Goal: Task Accomplishment & Management: Complete application form

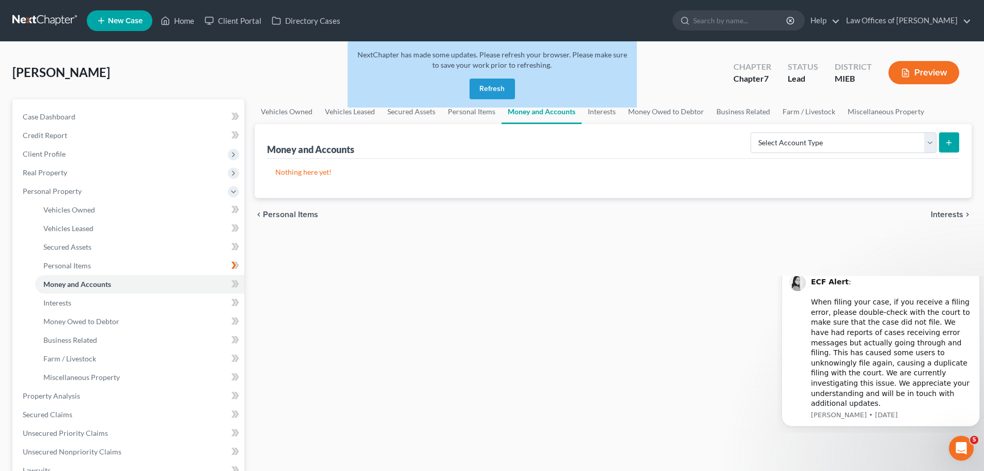
click at [486, 87] on button "Refresh" at bounding box center [492, 89] width 45 height 21
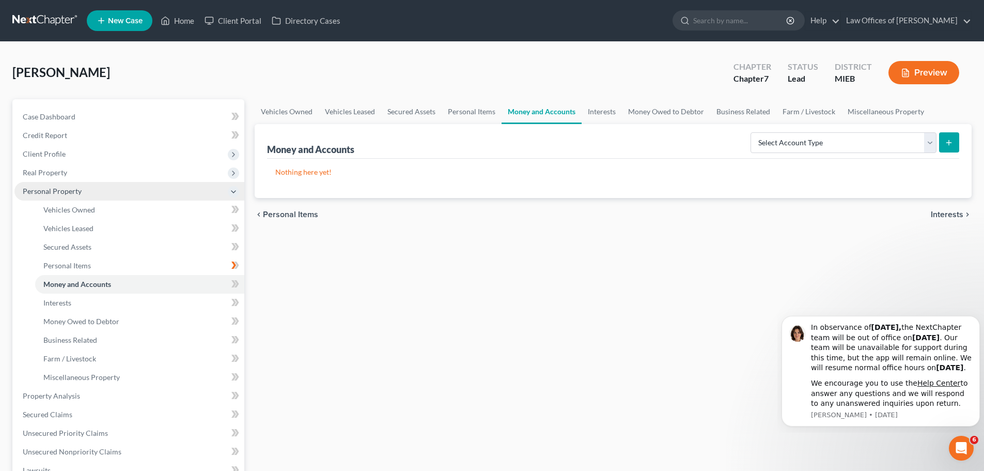
click at [48, 187] on span "Personal Property" at bounding box center [52, 191] width 59 height 9
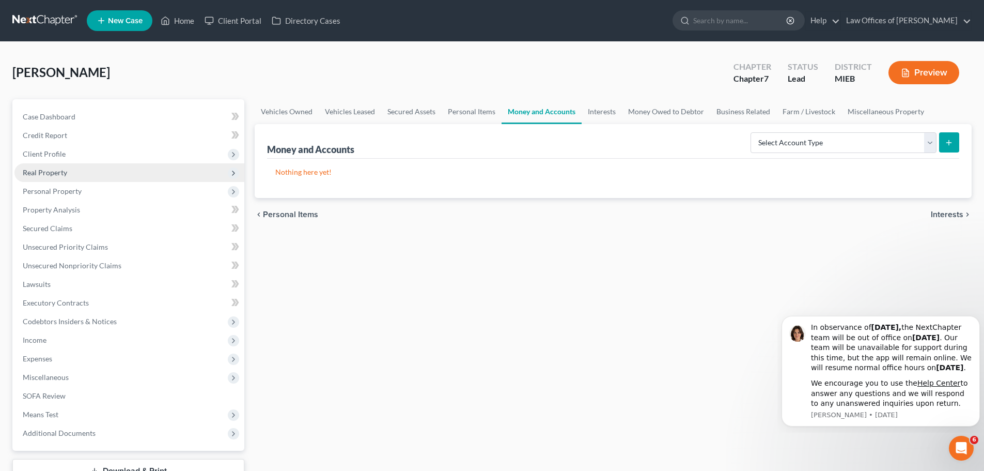
click at [42, 176] on span "Real Property" at bounding box center [45, 172] width 44 height 9
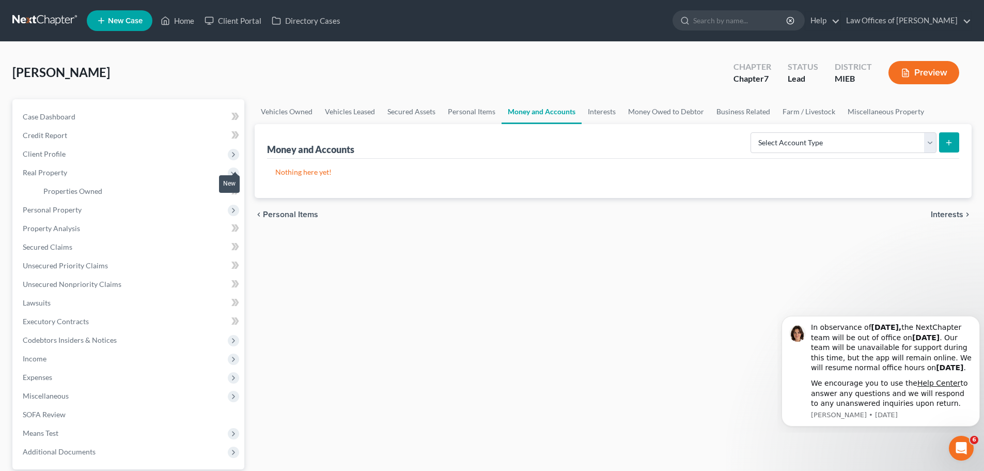
click at [235, 188] on div "New" at bounding box center [229, 183] width 21 height 17
click at [69, 116] on span "Case Dashboard" at bounding box center [49, 116] width 53 height 9
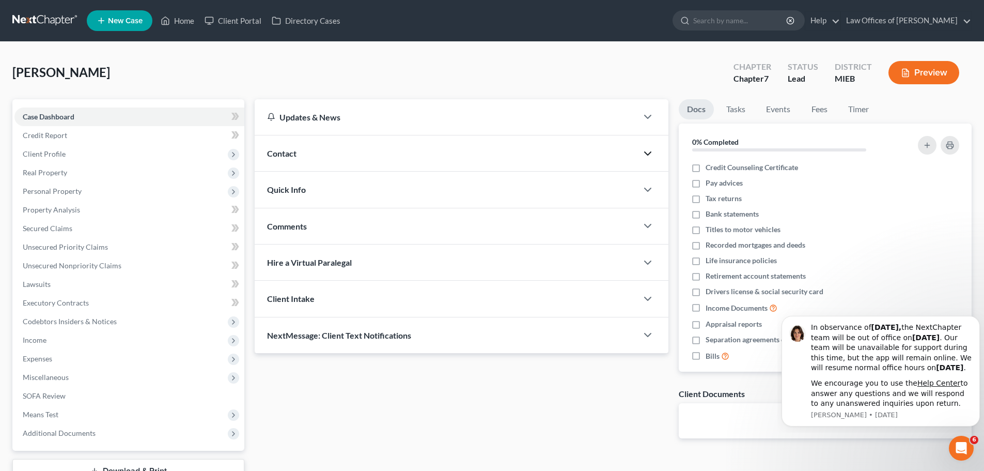
click at [648, 156] on icon "button" at bounding box center [648, 153] width 12 height 12
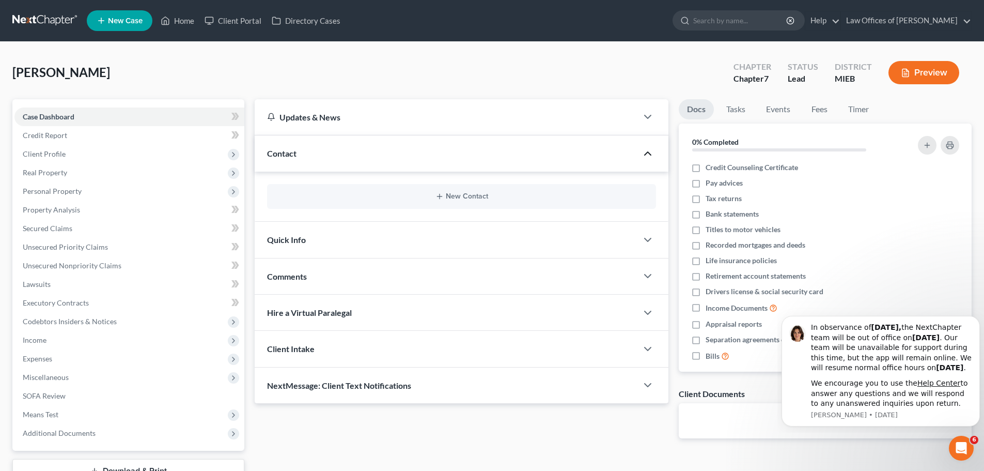
click at [309, 343] on div "Client Intake" at bounding box center [446, 349] width 383 height 36
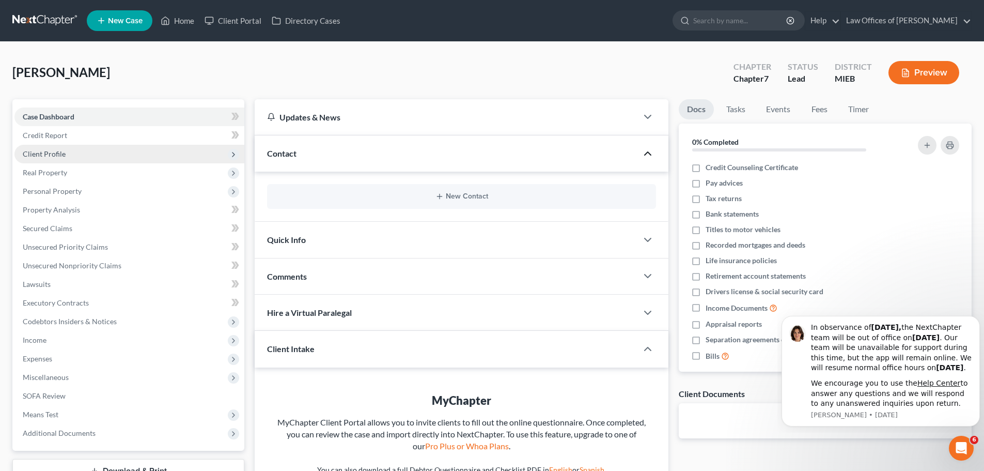
click at [39, 156] on span "Client Profile" at bounding box center [44, 153] width 43 height 9
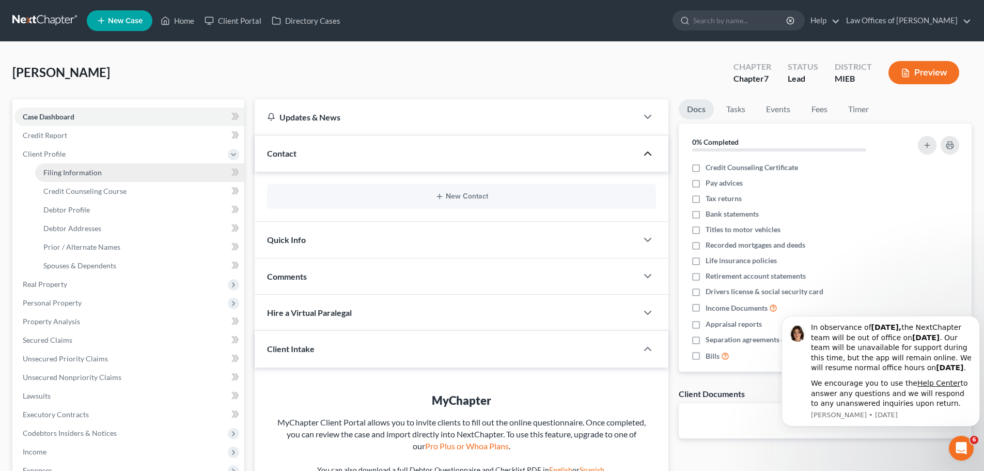
click at [57, 172] on span "Filing Information" at bounding box center [72, 172] width 58 height 9
select select "1"
select select "0"
select select "23"
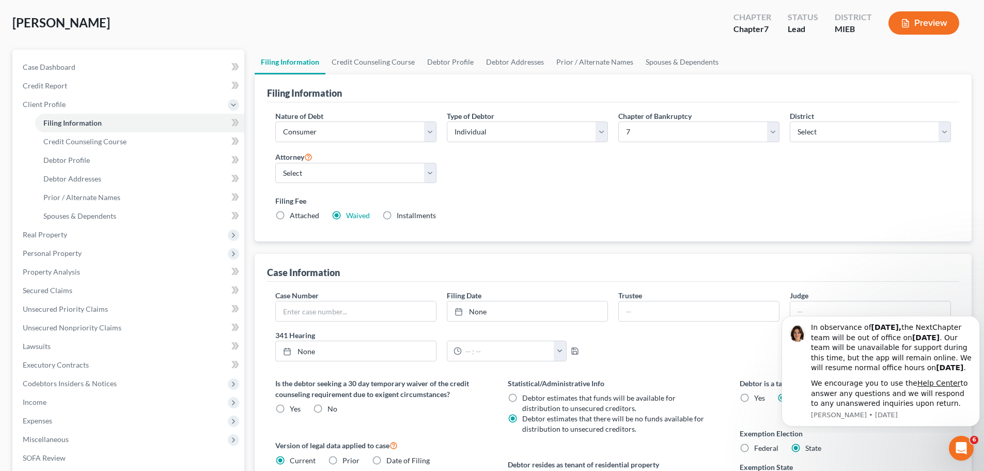
scroll to position [210, 0]
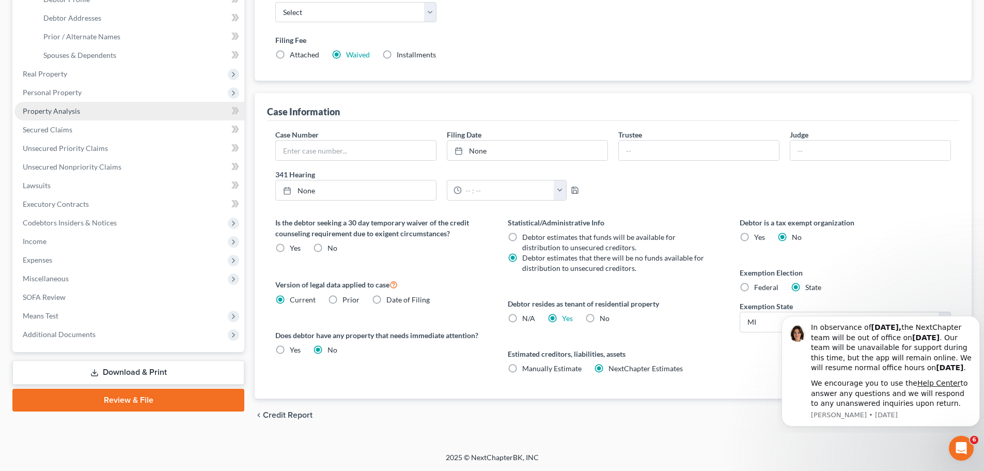
click at [67, 107] on span "Property Analysis" at bounding box center [51, 110] width 57 height 9
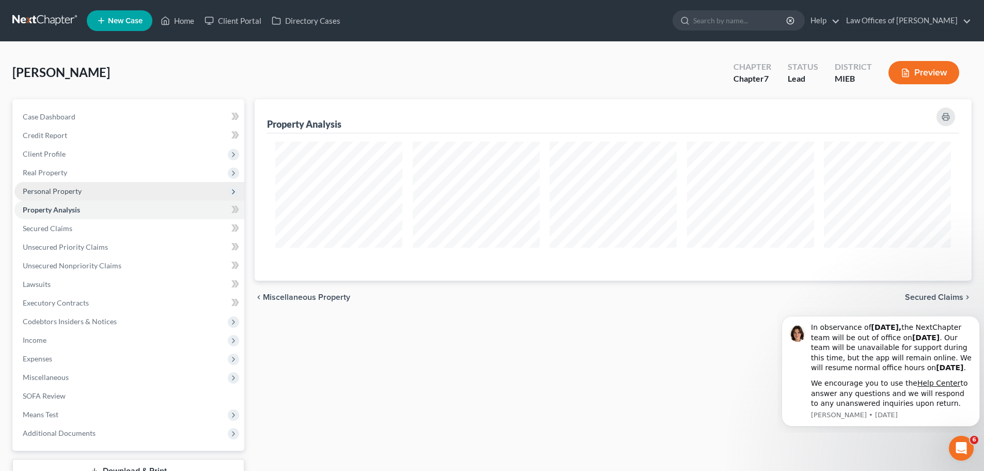
click at [53, 193] on span "Personal Property" at bounding box center [52, 191] width 59 height 9
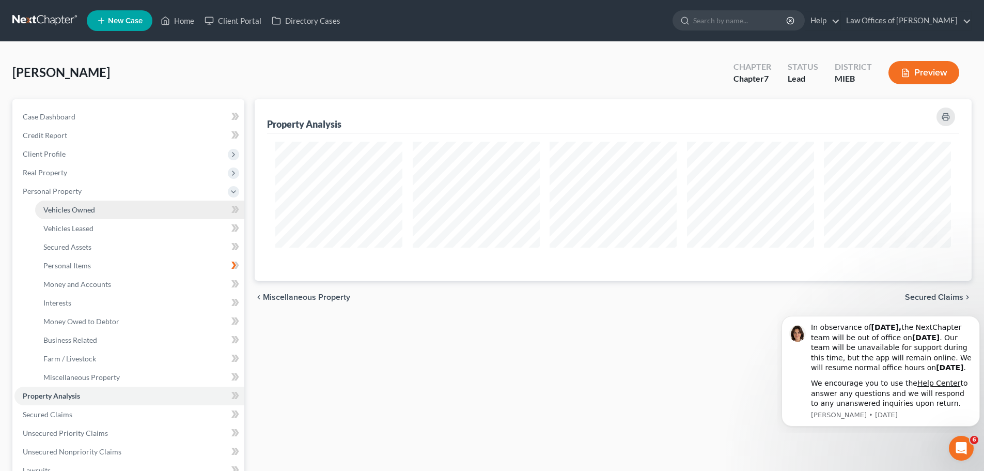
click at [61, 211] on span "Vehicles Owned" at bounding box center [69, 209] width 52 height 9
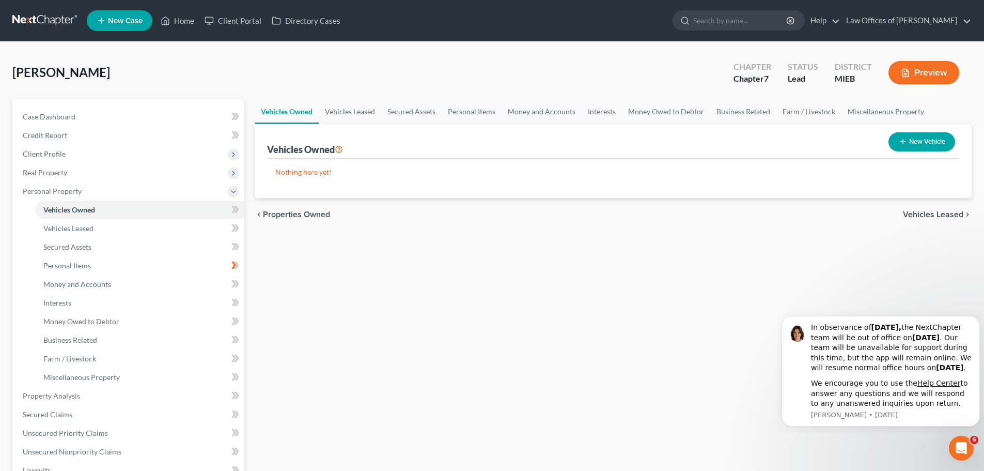
click at [905, 138] on icon "button" at bounding box center [903, 141] width 8 height 8
select select "0"
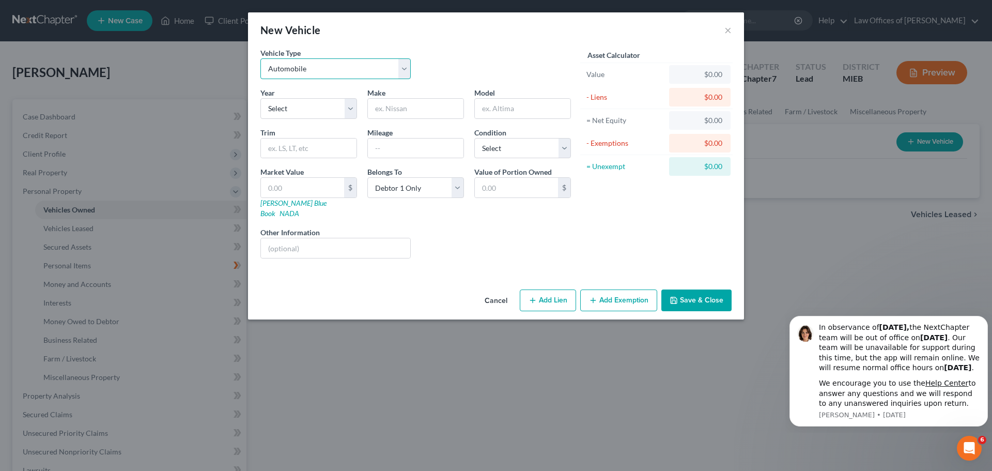
click at [400, 67] on select "Select Automobile Truck Trailer Watercraft Aircraft Motor Home Atv Other Vehicle" at bounding box center [335, 68] width 150 height 21
click at [260, 58] on select "Select Automobile Truck Trailer Watercraft Aircraft Motor Home Atv Other Vehicle" at bounding box center [335, 68] width 150 height 21
click at [352, 106] on select "Select 2026 2025 2024 2023 2022 2021 2020 2019 2018 2017 2016 2015 2014 2013 20…" at bounding box center [308, 108] width 97 height 21
click at [260, 98] on select "Select 2026 2025 2024 2023 2022 2021 2020 2019 2018 2017 2016 2015 2014 2013 20…" at bounding box center [308, 108] width 97 height 21
click at [352, 109] on select "Select 2026 2025 2024 2023 2022 2021 2020 2019 2018 2017 2016 2015 2014 2013 20…" at bounding box center [308, 108] width 97 height 21
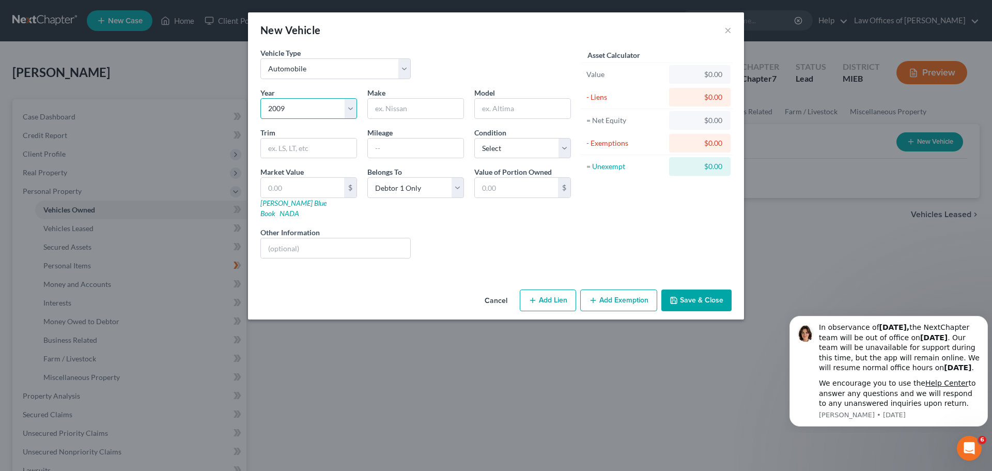
select select "21"
click at [260, 98] on select "Select 2026 2025 2024 2023 2022 2021 2020 2019 2018 2017 2016 2015 2014 2013 20…" at bounding box center [308, 108] width 97 height 21
click at [393, 110] on input "text" at bounding box center [416, 109] width 96 height 20
type input "Mercury"
type input "Mariner"
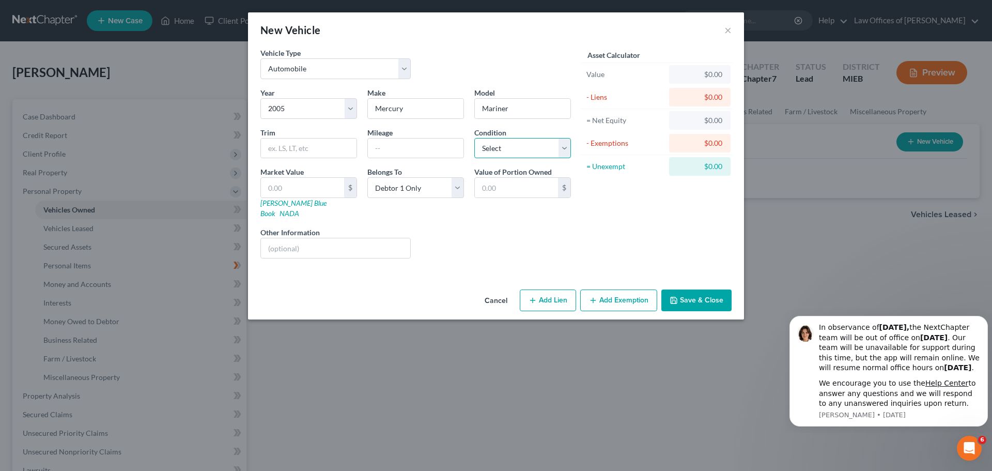
click at [498, 152] on select "Select Excellent Very Good Good Fair Poor" at bounding box center [522, 148] width 97 height 21
select select "4"
click at [474, 138] on select "Select Excellent Very Good Good Fair Poor" at bounding box center [522, 148] width 97 height 21
click at [322, 238] on input "text" at bounding box center [335, 248] width 149 height 20
type input "Does not run"
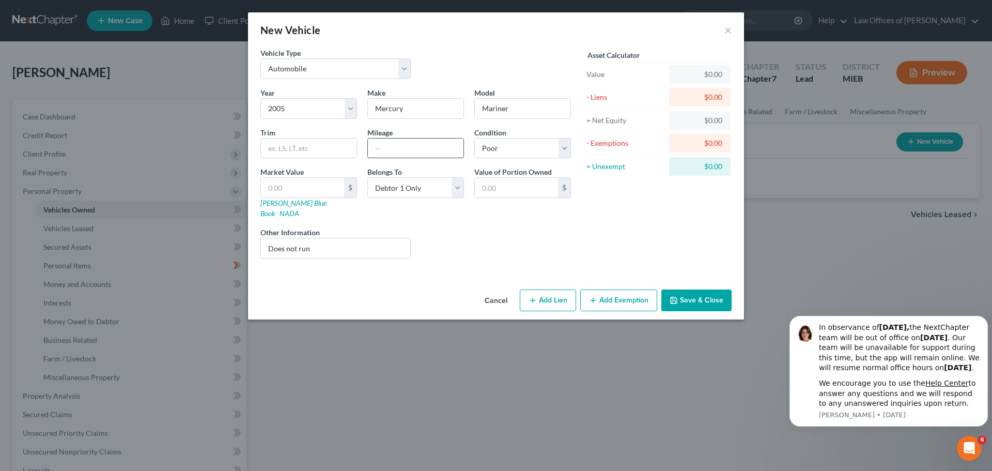
click at [448, 144] on input "text" at bounding box center [416, 148] width 96 height 20
type input "300000"
click at [310, 146] on input "text" at bounding box center [309, 148] width 96 height 20
click at [329, 190] on input "text" at bounding box center [302, 188] width 83 height 20
type input "0"
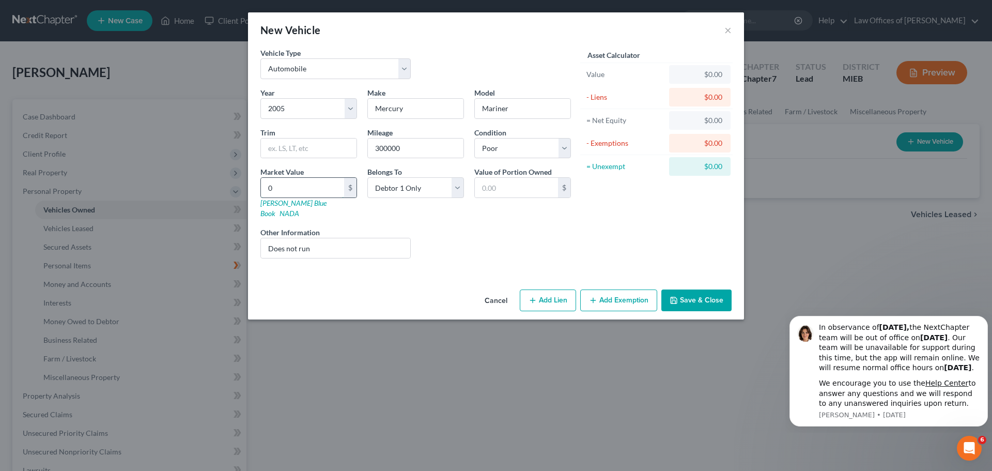
type input "0.00"
type input "01"
type input "01.00"
type input "015"
type input "015.00"
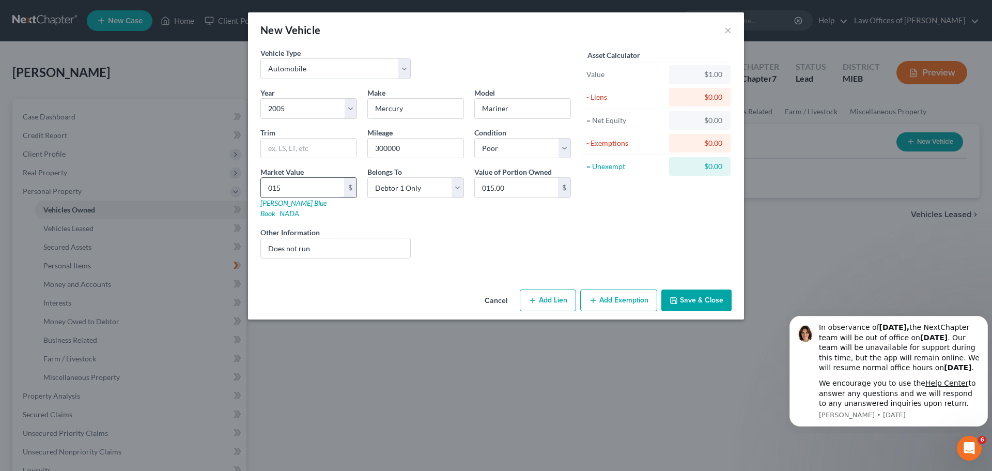
type input "0150"
type input "0,150.00"
type input "0,1500"
type input "01,500.00"
click at [274, 187] on input "01,500" at bounding box center [302, 188] width 83 height 20
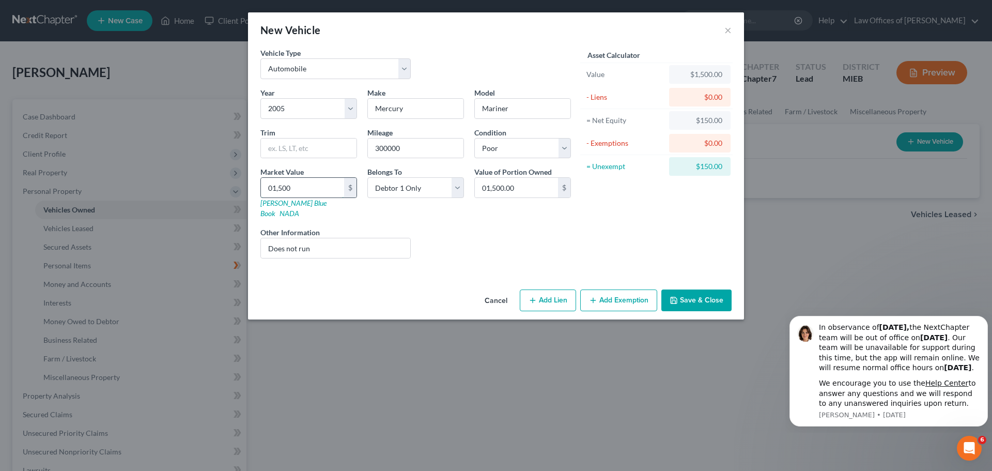
type input "1,500"
type input "1,500.00"
type input "1,500"
click at [702, 295] on button "Save & Close" at bounding box center [696, 300] width 70 height 22
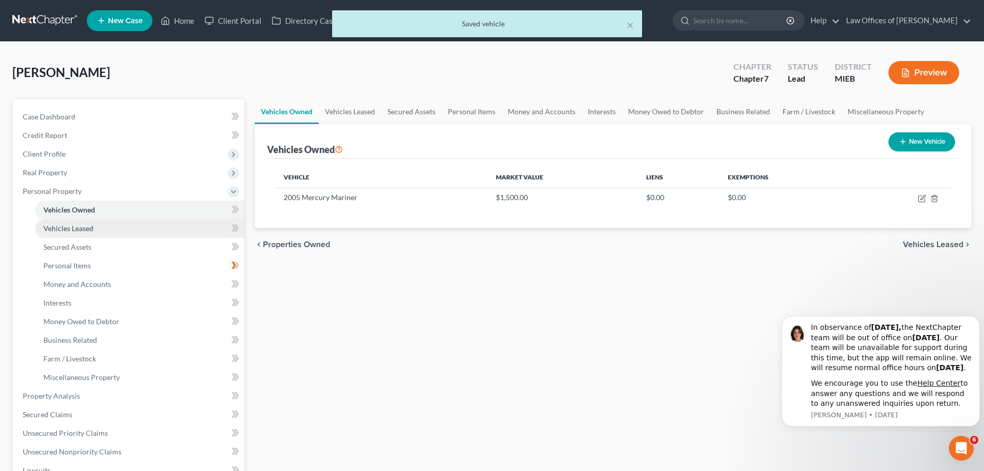
click at [71, 230] on span "Vehicles Leased" at bounding box center [68, 228] width 50 height 9
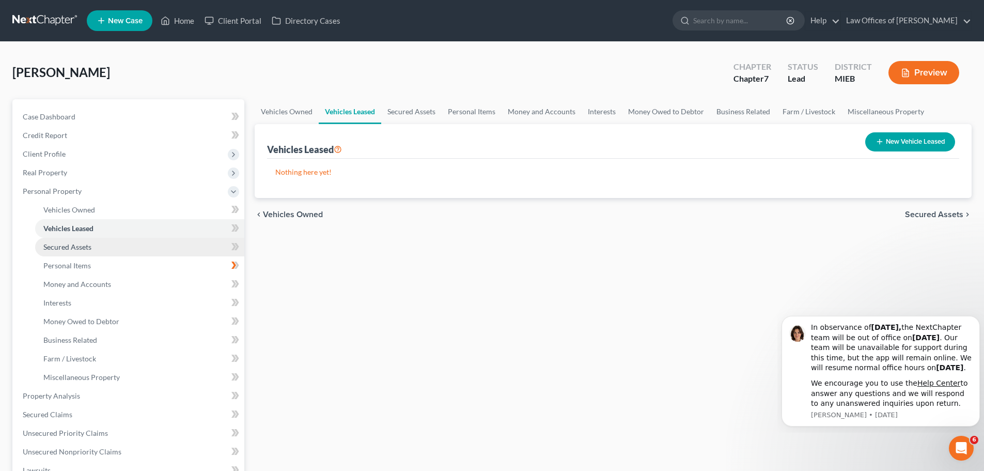
click at [110, 245] on link "Secured Assets" at bounding box center [139, 247] width 209 height 19
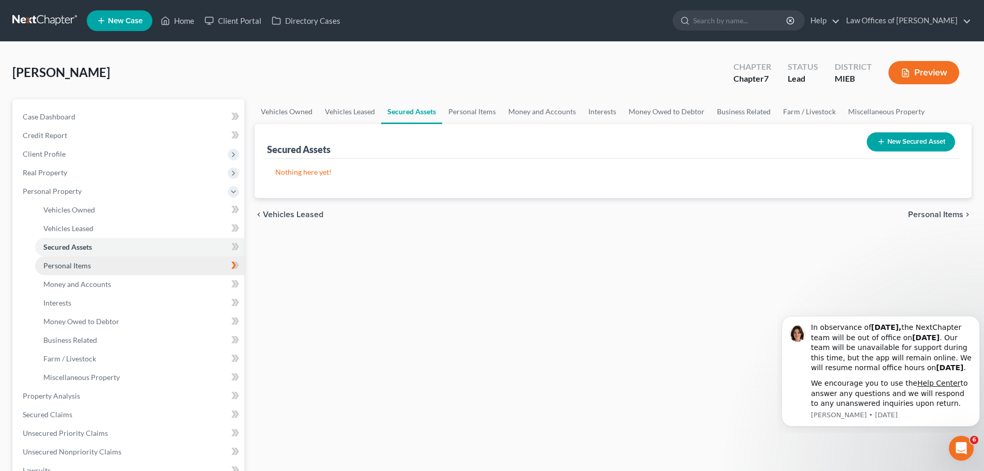
click at [72, 263] on span "Personal Items" at bounding box center [67, 265] width 48 height 9
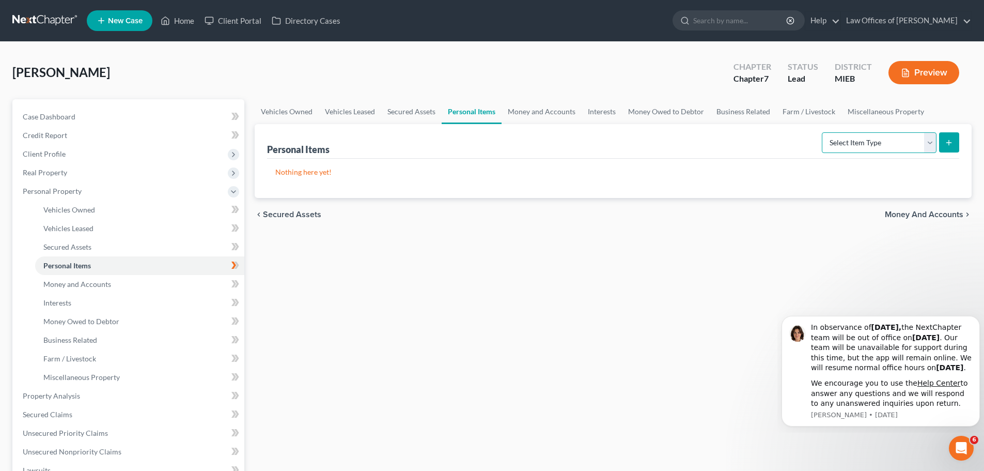
click at [930, 140] on select "Select Item Type Clothing Collectibles Of Value Electronics Firearms Household …" at bounding box center [879, 142] width 115 height 21
click at [58, 287] on span "Money and Accounts" at bounding box center [77, 284] width 68 height 9
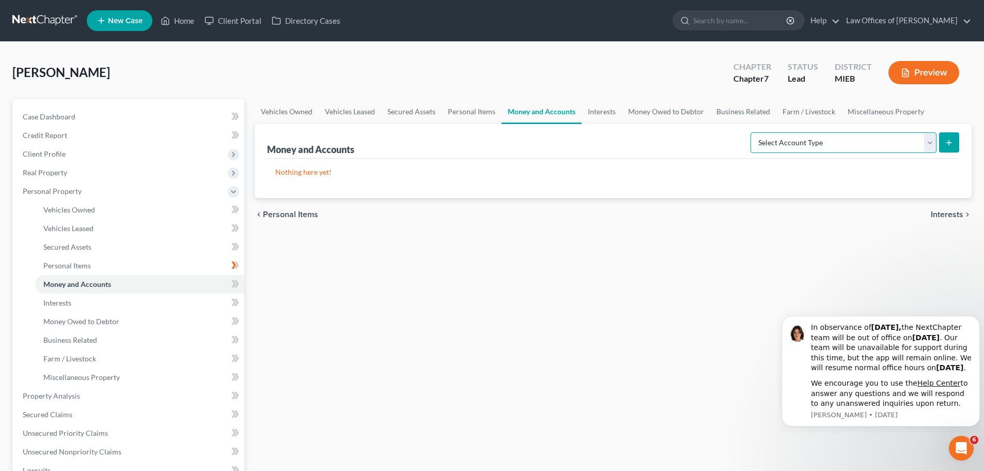
click at [931, 149] on select "Select Account Type Brokerage Cash on Hand Certificates of Deposit Checking Acc…" at bounding box center [844, 142] width 186 height 21
click at [88, 269] on span "Personal Items" at bounding box center [67, 265] width 48 height 9
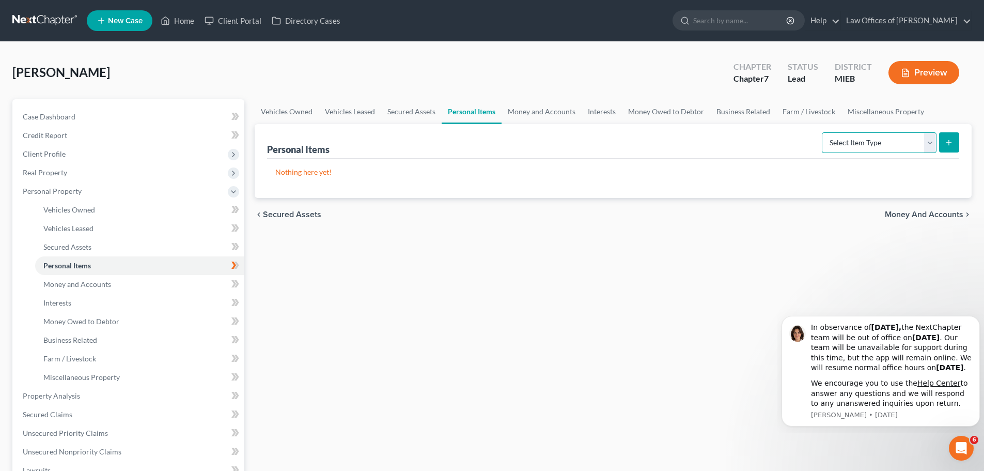
click at [871, 148] on select "Select Item Type Clothing Collectibles Of Value Electronics Firearms Household …" at bounding box center [879, 142] width 115 height 21
select select "clothing"
click at [823, 132] on select "Select Item Type Clothing Collectibles Of Value Electronics Firearms Household …" at bounding box center [879, 142] width 115 height 21
click at [930, 138] on select "Select Item Type Clothing Collectibles Of Value Electronics Firearms Household …" at bounding box center [879, 142] width 115 height 21
click at [63, 304] on span "Interests" at bounding box center [57, 302] width 28 height 9
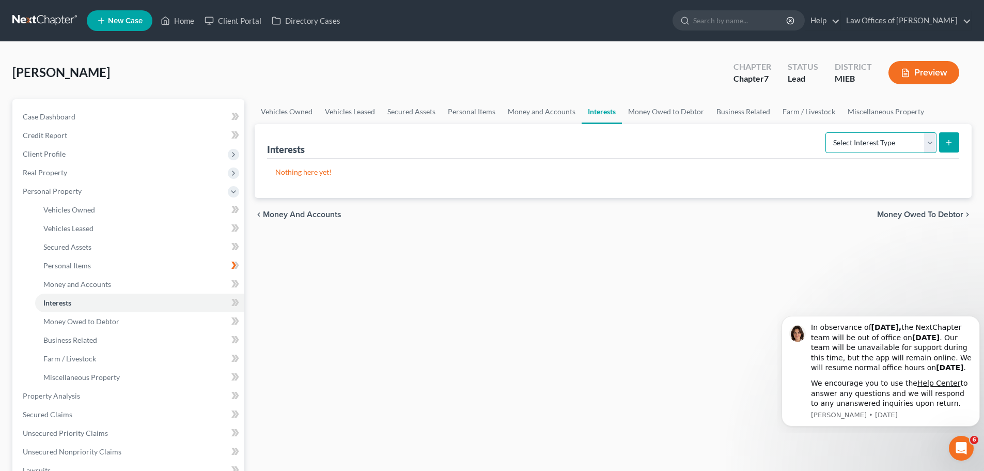
click at [931, 142] on select "Select Interest Type 401K Annuity Bond Education IRA Government Bond Government…" at bounding box center [881, 142] width 111 height 21
click at [292, 287] on div "Vehicles Owned Vehicles Leased Secured Assets Personal Items Money and Accounts…" at bounding box center [614, 397] width 728 height 597
click at [85, 322] on span "Money Owed to Debtor" at bounding box center [81, 321] width 76 height 9
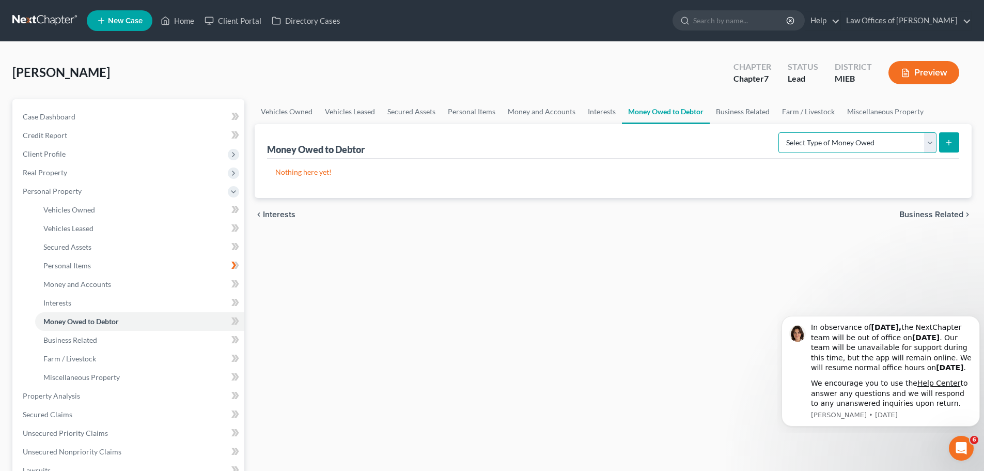
click at [933, 146] on select "Select Type of Money Owed Accounts Receivable Alimony Child Support Claims Agai…" at bounding box center [858, 142] width 158 height 21
select select "child_support"
click at [780, 132] on select "Select Type of Money Owed Accounts Receivable Alimony Child Support Claims Agai…" at bounding box center [858, 142] width 158 height 21
click at [950, 142] on icon "submit" at bounding box center [949, 142] width 8 height 8
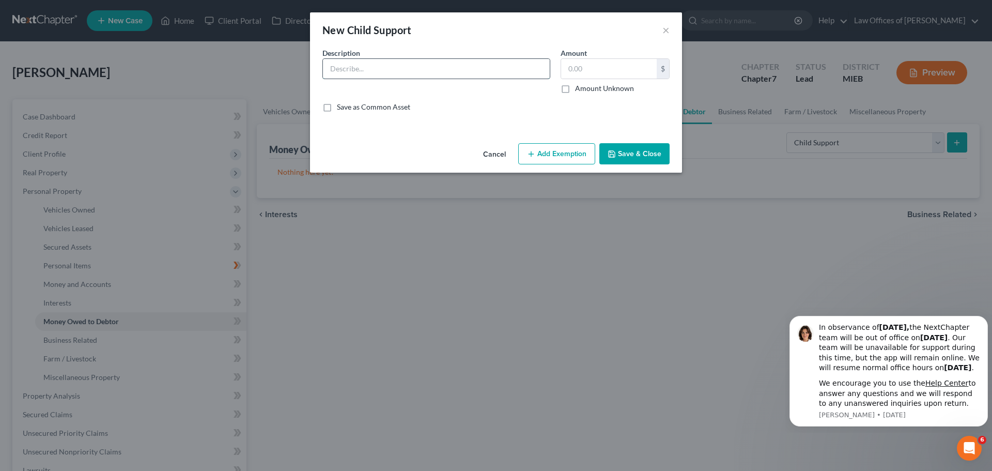
click at [514, 64] on input "text" at bounding box center [436, 69] width 227 height 20
type input "C"
type input "B"
type input "Child Support arrears"
click at [642, 73] on input "text" at bounding box center [609, 69] width 96 height 20
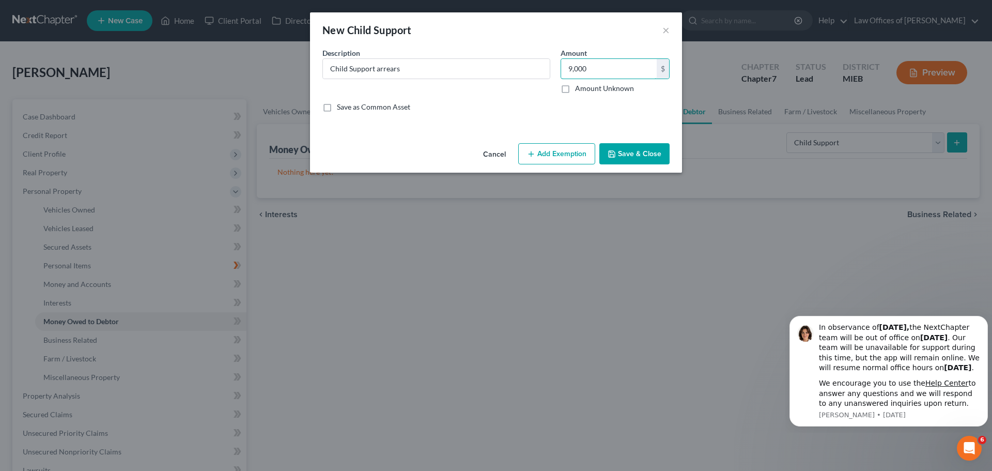
type input "9,000"
click at [626, 150] on button "Save & Close" at bounding box center [634, 154] width 70 height 22
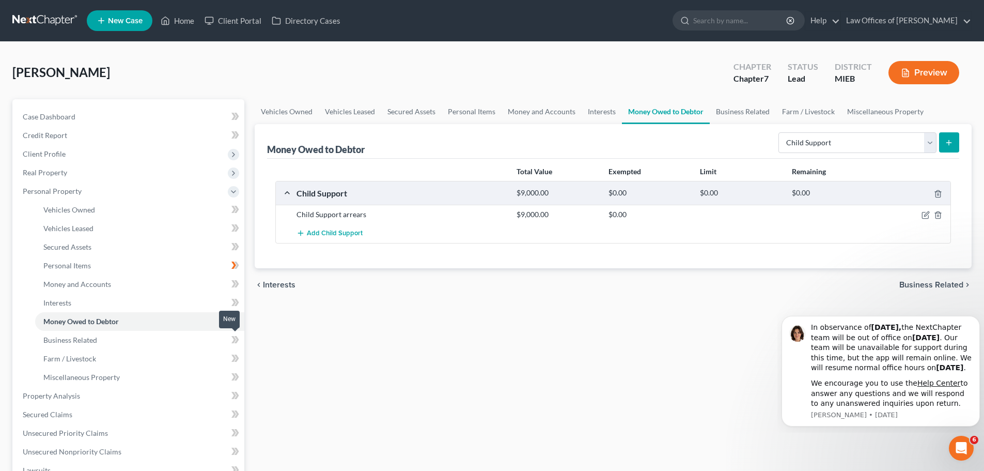
click at [230, 342] on span at bounding box center [235, 341] width 18 height 16
click at [235, 340] on icon at bounding box center [234, 339] width 5 height 7
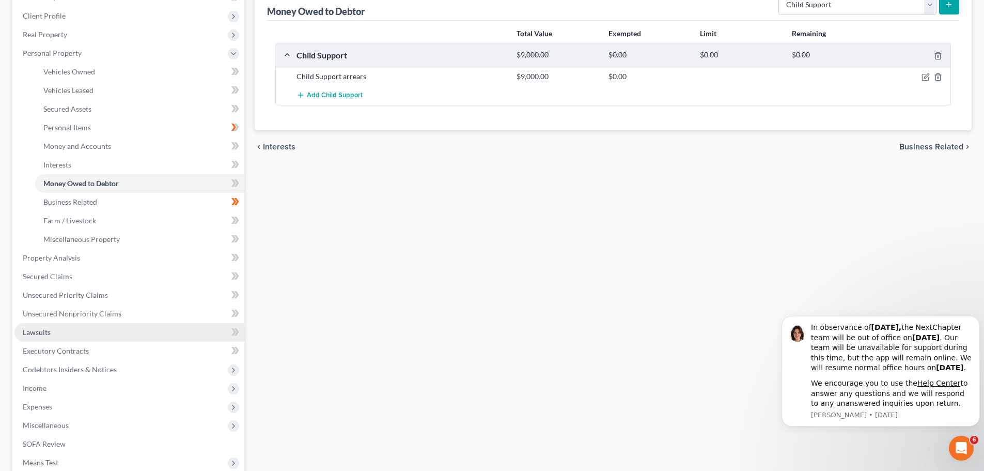
scroll to position [155, 0]
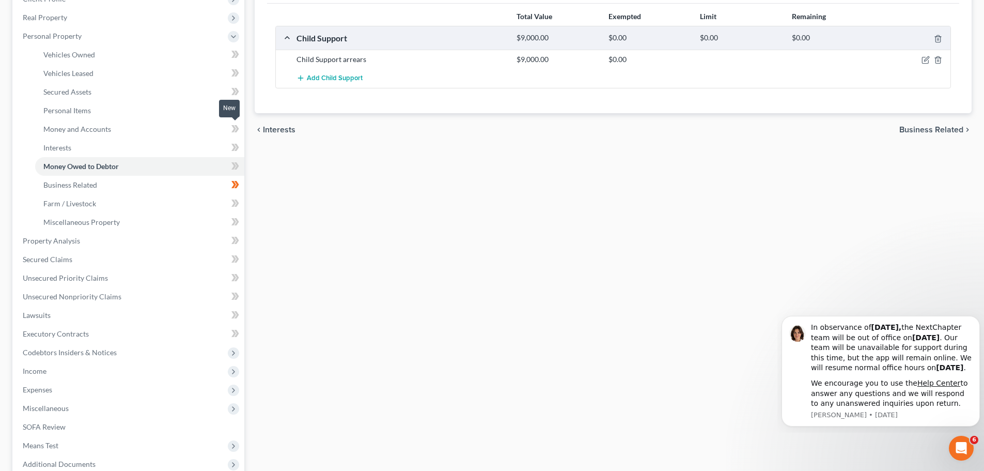
click at [236, 127] on icon at bounding box center [237, 128] width 5 height 7
click at [234, 129] on icon at bounding box center [234, 128] width 5 height 7
click at [103, 128] on span "Money and Accounts" at bounding box center [77, 129] width 68 height 9
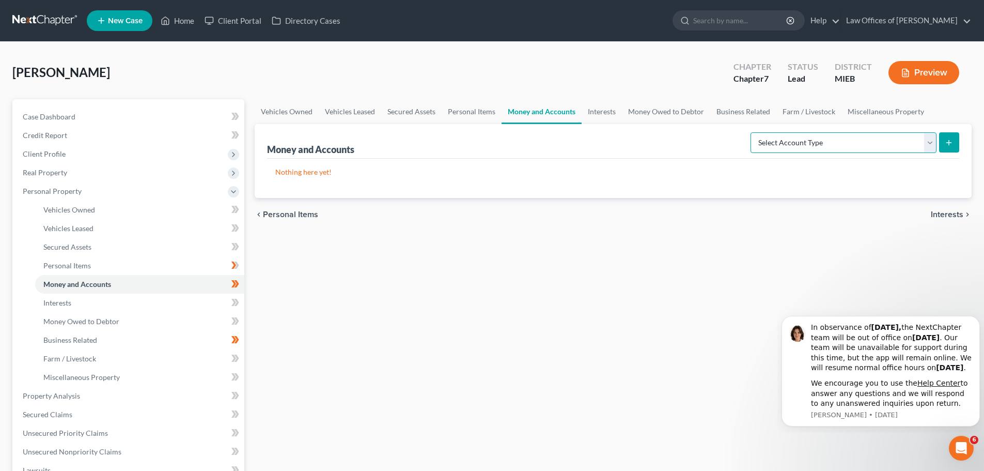
click at [821, 144] on select "Select Account Type Brokerage Cash on Hand Certificates of Deposit Checking Acc…" at bounding box center [844, 142] width 186 height 21
select select "cash_on_hand"
click at [753, 132] on select "Select Account Type Brokerage Cash on Hand Certificates of Deposit Checking Acc…" at bounding box center [844, 142] width 186 height 21
click at [953, 148] on button "submit" at bounding box center [949, 142] width 20 height 20
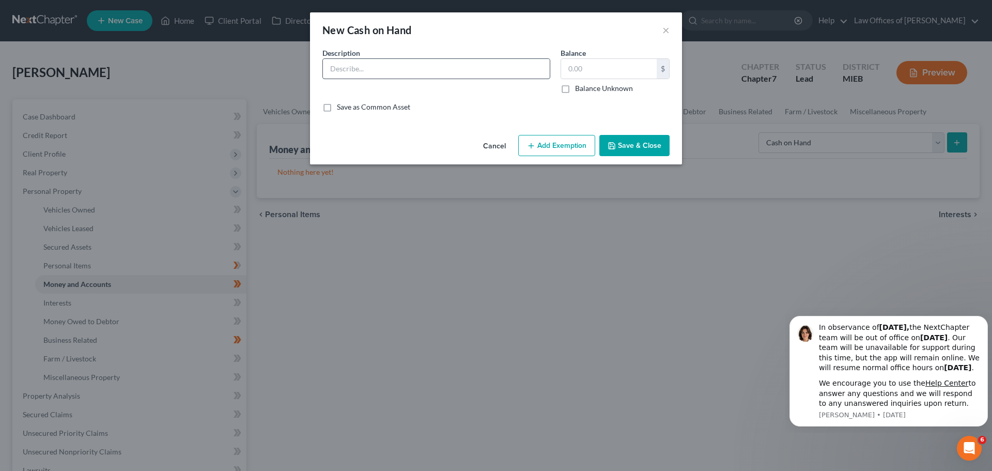
click at [361, 67] on input "text" at bounding box center [436, 69] width 227 height 20
click at [581, 72] on input "text" at bounding box center [609, 69] width 96 height 20
type input "0.00"
click at [488, 70] on input "text" at bounding box center [436, 69] width 227 height 20
type input "Cash on Hand"
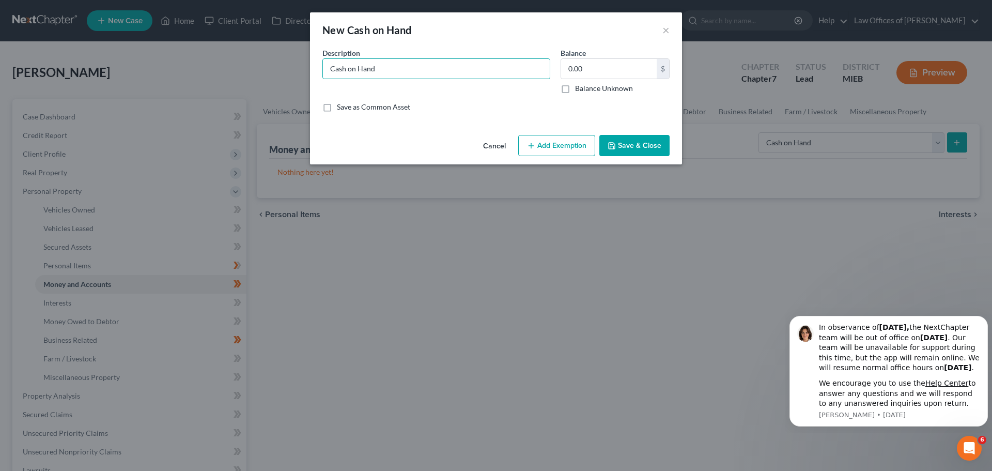
click at [623, 143] on button "Save & Close" at bounding box center [634, 146] width 70 height 22
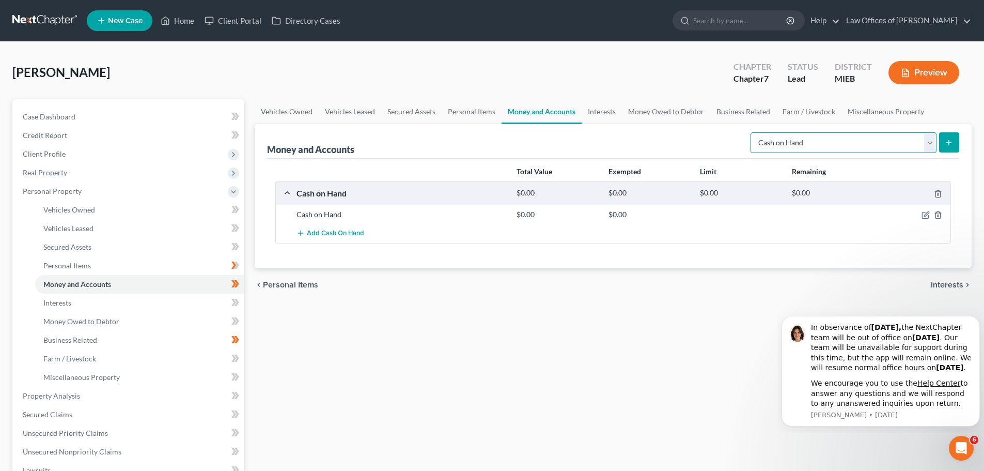
click at [931, 147] on select "Select Account Type Brokerage Cash on Hand Certificates of Deposit Checking Acc…" at bounding box center [844, 142] width 186 height 21
select select "checking"
click at [753, 132] on select "Select Account Type Brokerage Cash on Hand Certificates of Deposit Checking Acc…" at bounding box center [844, 142] width 186 height 21
click at [948, 148] on button "submit" at bounding box center [949, 142] width 20 height 20
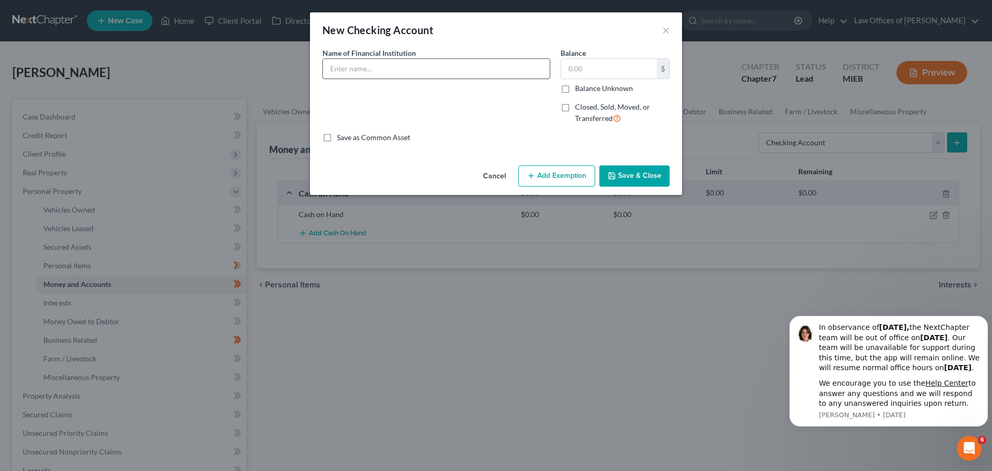
click at [445, 74] on input "text" at bounding box center [436, 69] width 227 height 20
type input "c"
type input "Chime"
click at [586, 56] on label "Balance" at bounding box center [573, 53] width 25 height 11
click at [586, 65] on input "text" at bounding box center [609, 69] width 96 height 20
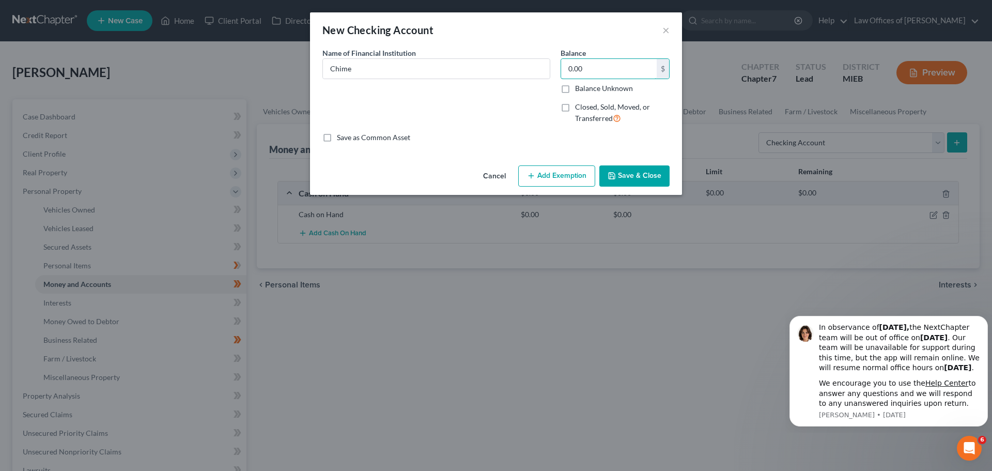
type input "0.00"
click at [625, 177] on button "Save & Close" at bounding box center [634, 176] width 70 height 22
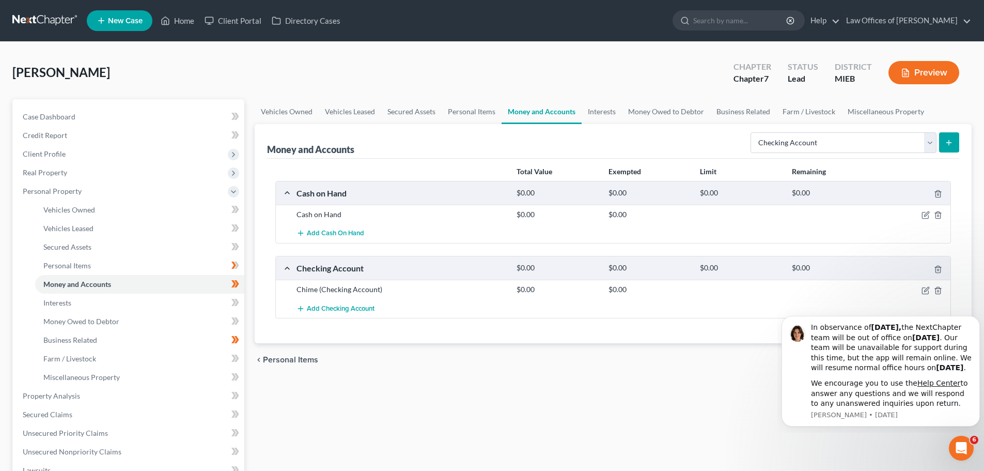
click at [952, 138] on icon "submit" at bounding box center [949, 142] width 8 height 8
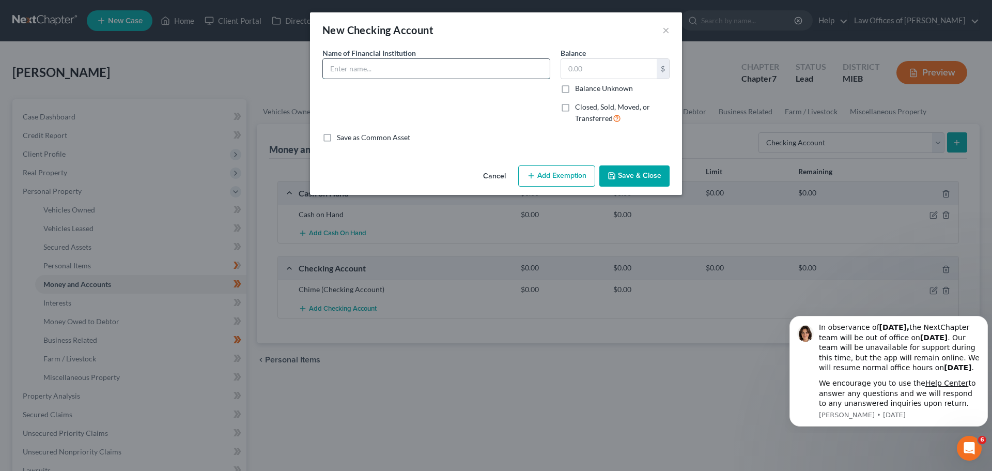
click at [503, 70] on input "text" at bounding box center [436, 69] width 227 height 20
type input "f"
type input "Fifth Third Bank"
click at [598, 73] on input "text" at bounding box center [609, 69] width 96 height 20
type input "10.00"
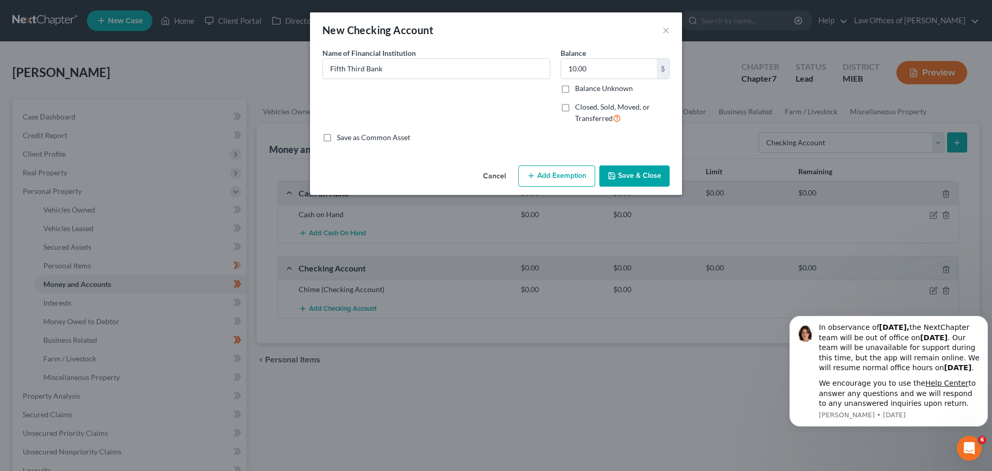
click at [641, 177] on button "Save & Close" at bounding box center [634, 176] width 70 height 22
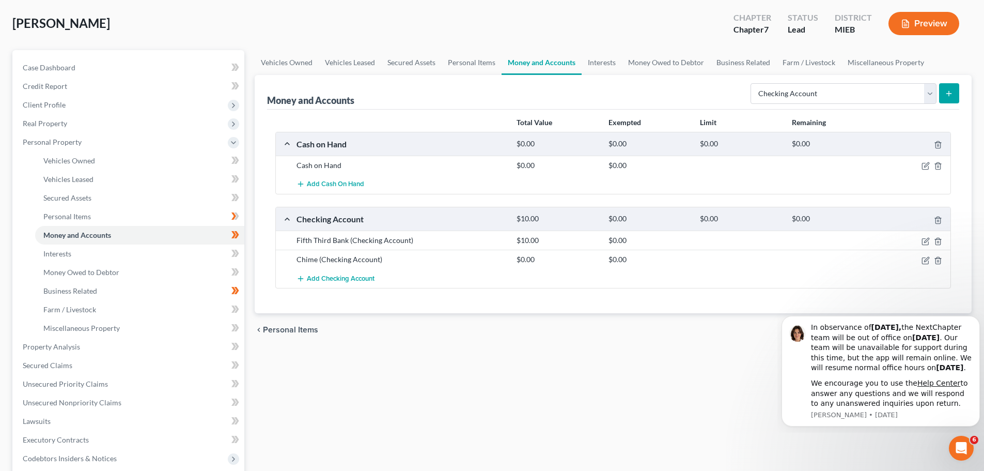
scroll to position [52, 0]
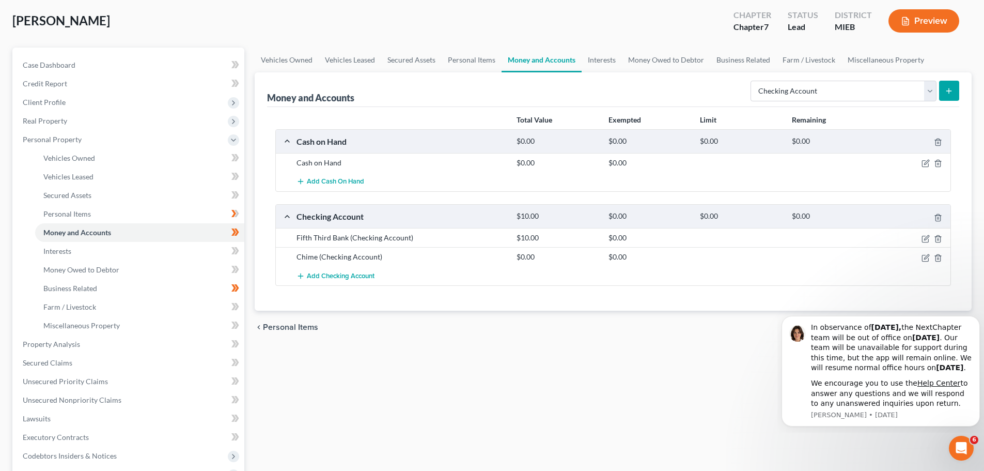
click at [947, 94] on icon "submit" at bounding box center [949, 91] width 8 height 8
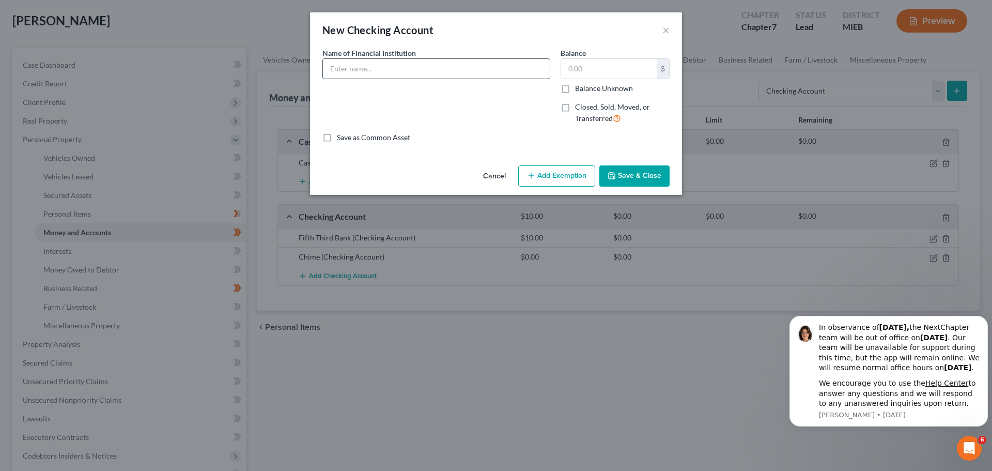
click at [510, 71] on input "text" at bounding box center [436, 69] width 227 height 20
type input "Navy Federal"
click at [584, 65] on input "text" at bounding box center [609, 69] width 96 height 20
type input "0.00"
click at [620, 178] on button "Save & Close" at bounding box center [634, 176] width 70 height 22
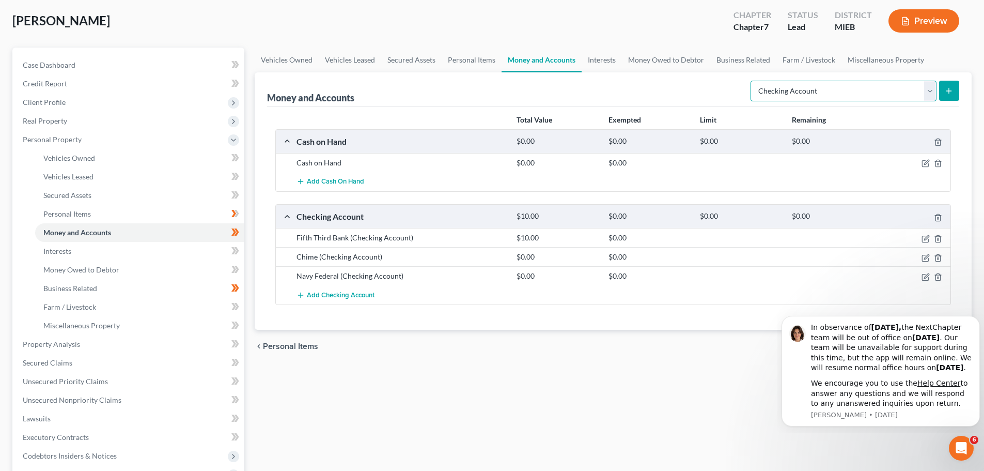
click at [928, 89] on select "Select Account Type Brokerage Cash on Hand Certificates of Deposit Checking Acc…" at bounding box center [844, 91] width 186 height 21
select select "savings"
click at [753, 81] on select "Select Account Type Brokerage Cash on Hand Certificates of Deposit Checking Acc…" at bounding box center [844, 91] width 186 height 21
click at [948, 86] on button "submit" at bounding box center [949, 91] width 20 height 20
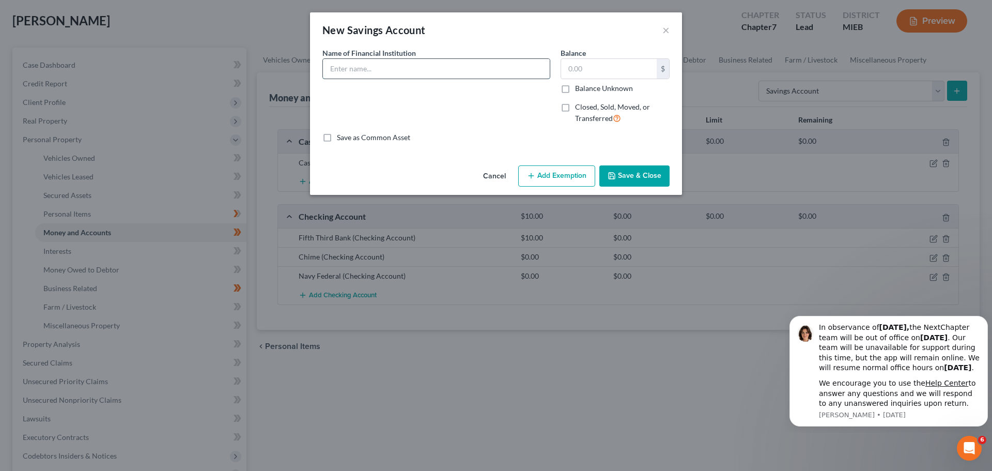
click at [510, 64] on input "text" at bounding box center [436, 69] width 227 height 20
type input "Fifth Third"
click at [579, 73] on input "text" at bounding box center [609, 69] width 96 height 20
type input "0.00"
click at [625, 176] on button "Save & Close" at bounding box center [634, 176] width 70 height 22
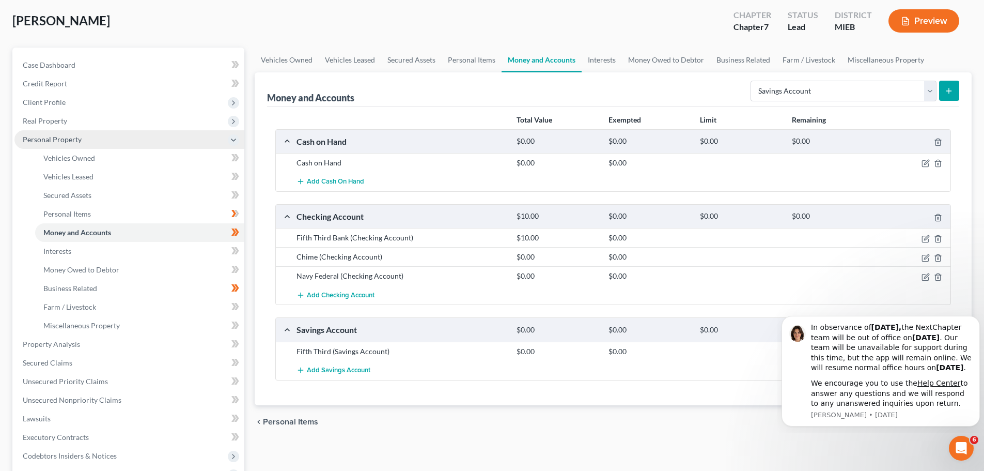
click at [234, 140] on icon at bounding box center [233, 140] width 8 height 8
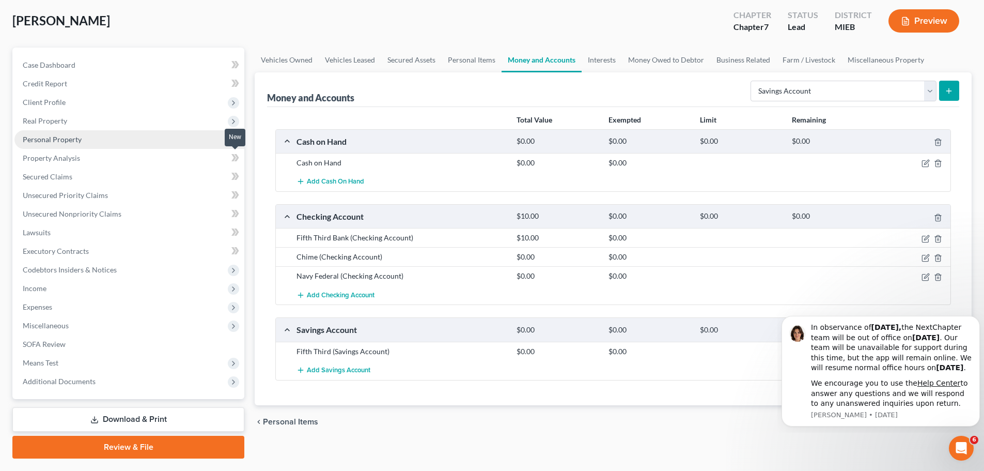
click at [236, 160] on icon at bounding box center [237, 157] width 5 height 7
click at [54, 173] on span "Secured Claims" at bounding box center [48, 176] width 50 height 9
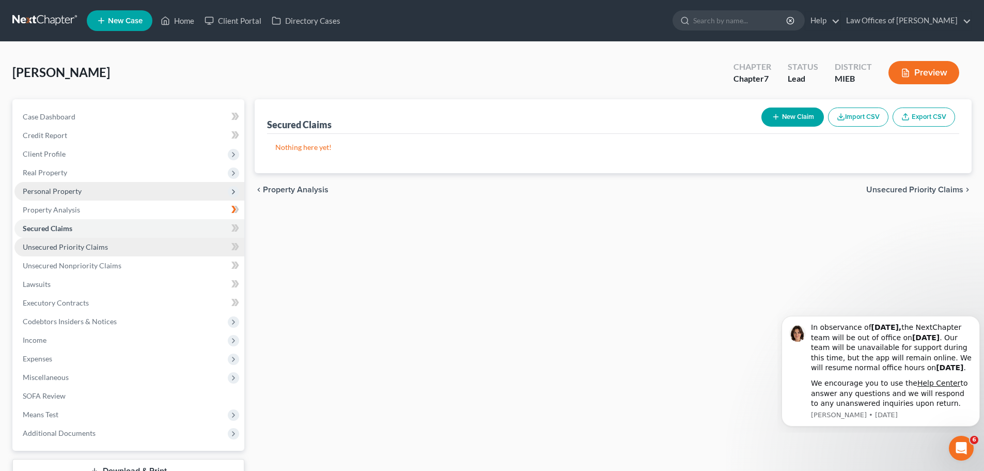
click at [50, 249] on span "Unsecured Priority Claims" at bounding box center [65, 246] width 85 height 9
click at [790, 120] on button "New Claim" at bounding box center [793, 116] width 63 height 19
select select "0"
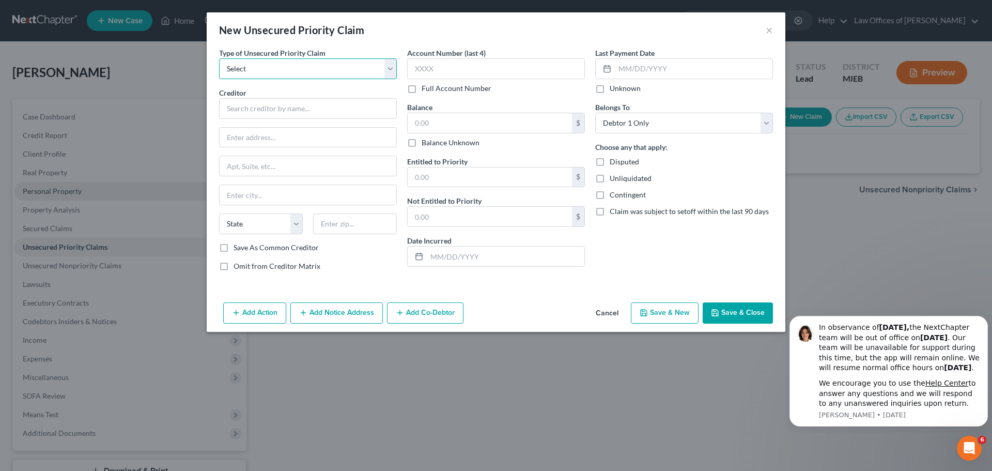
click at [391, 74] on select "Select Taxes & Other Government Units Domestic Support Obligations Extensions o…" at bounding box center [308, 68] width 178 height 21
click at [169, 206] on div "New Unsecured Priority Claim × Type of Unsecured Priority Claim * Select Taxes …" at bounding box center [496, 235] width 992 height 471
click at [770, 28] on button "×" at bounding box center [769, 30] width 7 height 12
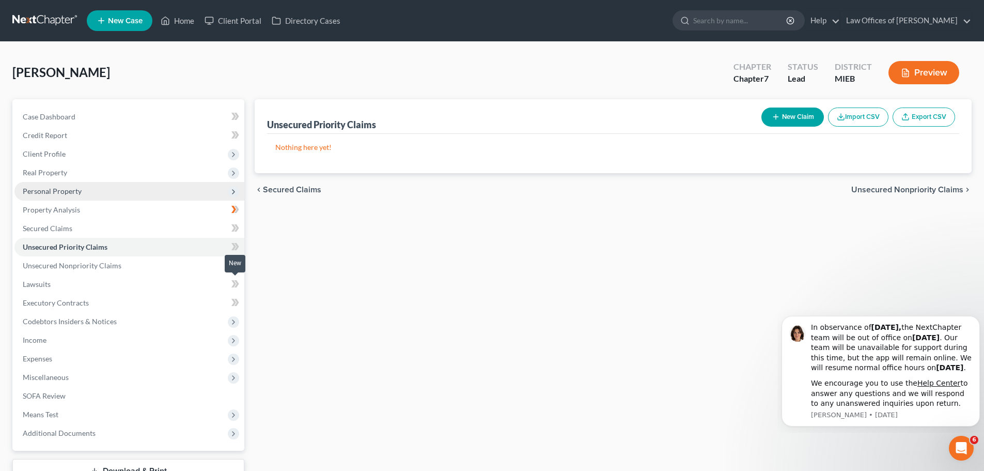
click at [230, 284] on span at bounding box center [235, 286] width 18 height 16
click at [51, 282] on link "Lawsuits" at bounding box center [129, 284] width 230 height 19
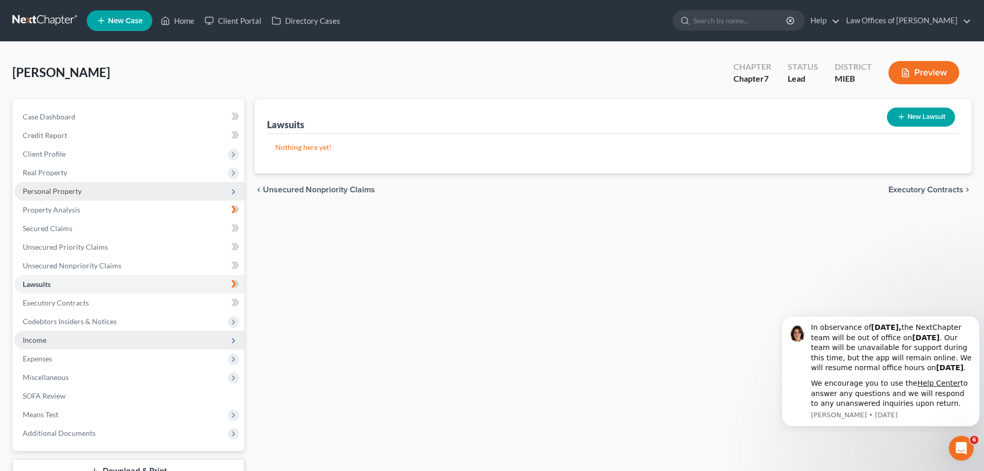
click at [235, 337] on icon at bounding box center [233, 340] width 8 height 8
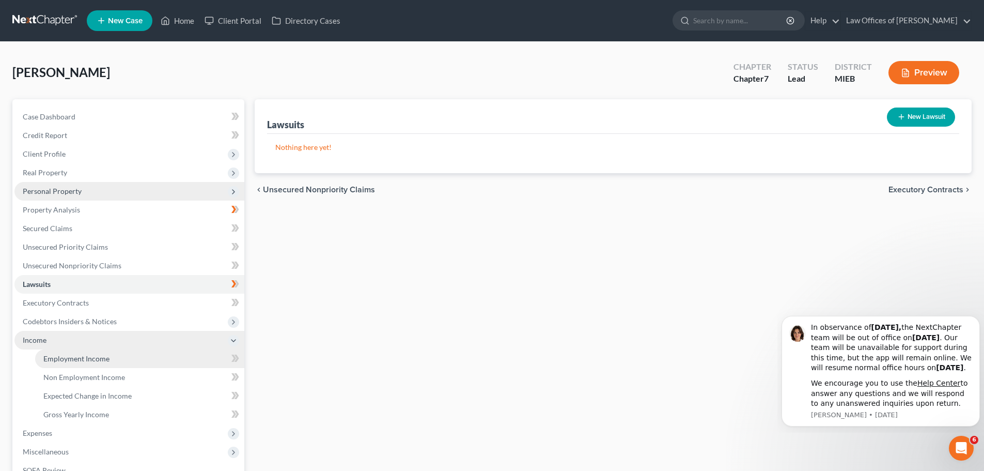
click at [101, 359] on span "Employment Income" at bounding box center [76, 358] width 66 height 9
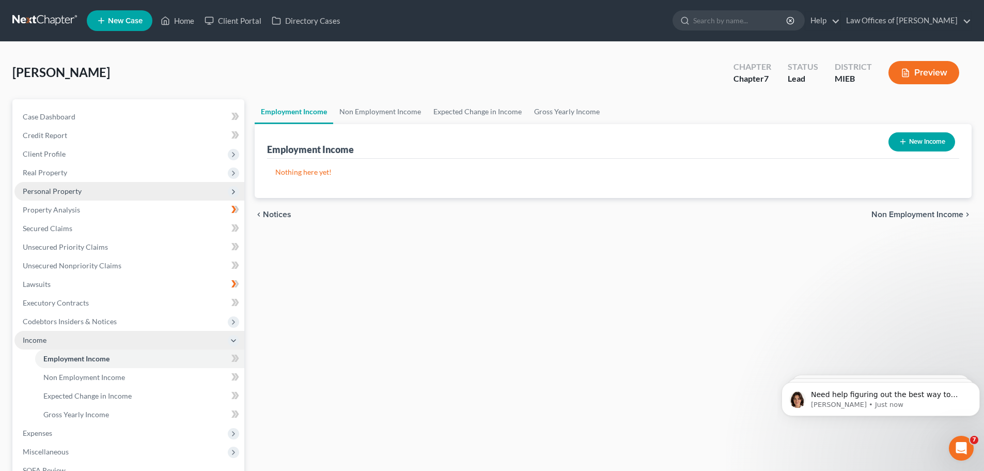
click at [899, 146] on button "New Income" at bounding box center [922, 141] width 67 height 19
select select "0"
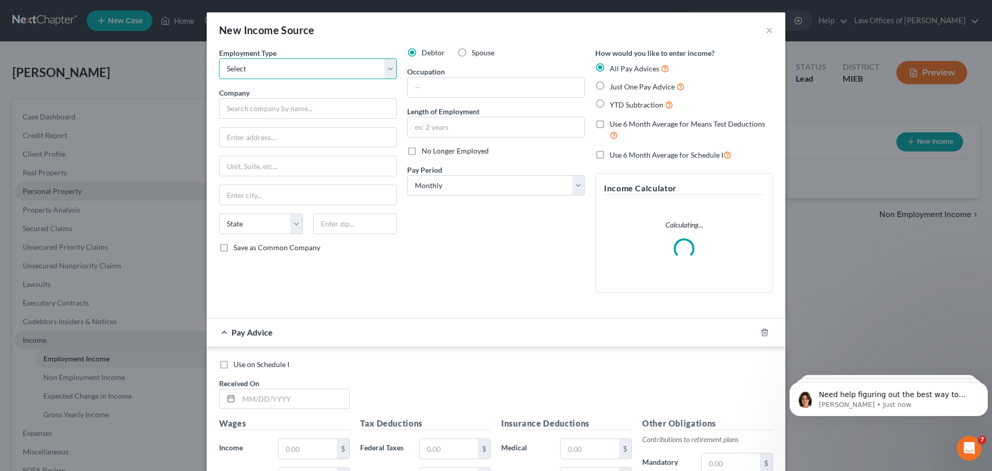
click at [343, 72] on select "Select Full or [DEMOGRAPHIC_DATA] Employment Self Employment" at bounding box center [308, 68] width 178 height 21
select select "0"
click at [219, 58] on select "Select Full or [DEMOGRAPHIC_DATA] Employment Self Employment" at bounding box center [308, 68] width 178 height 21
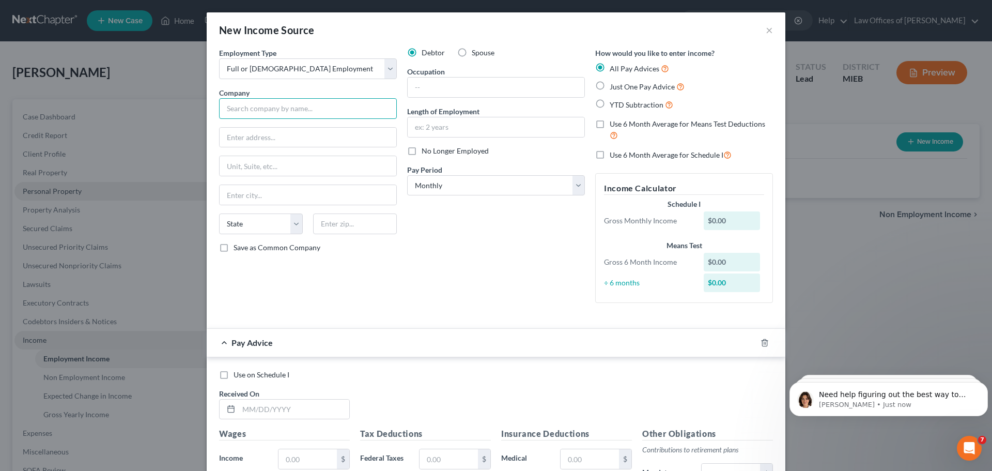
click at [278, 104] on input "text" at bounding box center [308, 108] width 178 height 21
type input "Trinity Health"
click at [276, 141] on input "text" at bounding box center [308, 138] width 177 height 20
click at [477, 131] on input "text" at bounding box center [496, 127] width 177 height 20
click at [353, 137] on input "text" at bounding box center [308, 138] width 177 height 20
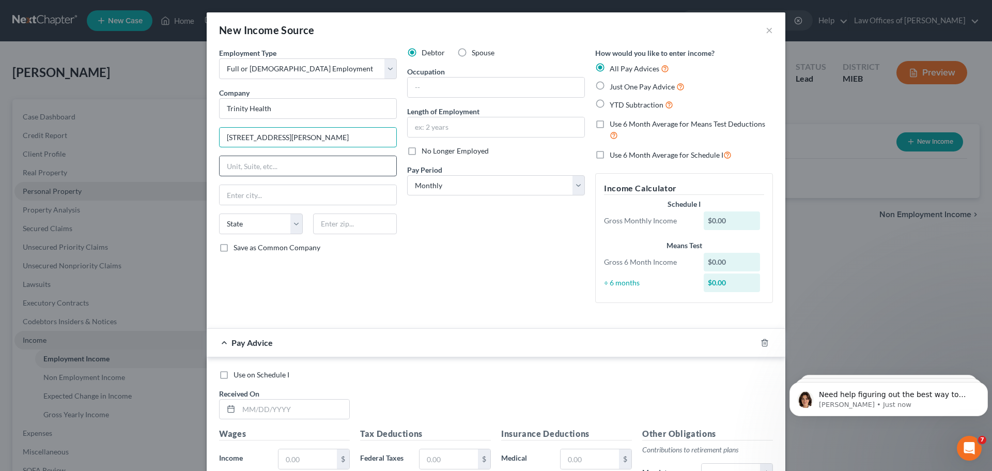
type input "[STREET_ADDRESS][PERSON_NAME]"
click at [330, 164] on input "text" at bounding box center [308, 166] width 177 height 20
type input "100"
click at [321, 190] on input "text" at bounding box center [308, 195] width 177 height 20
type input "a"
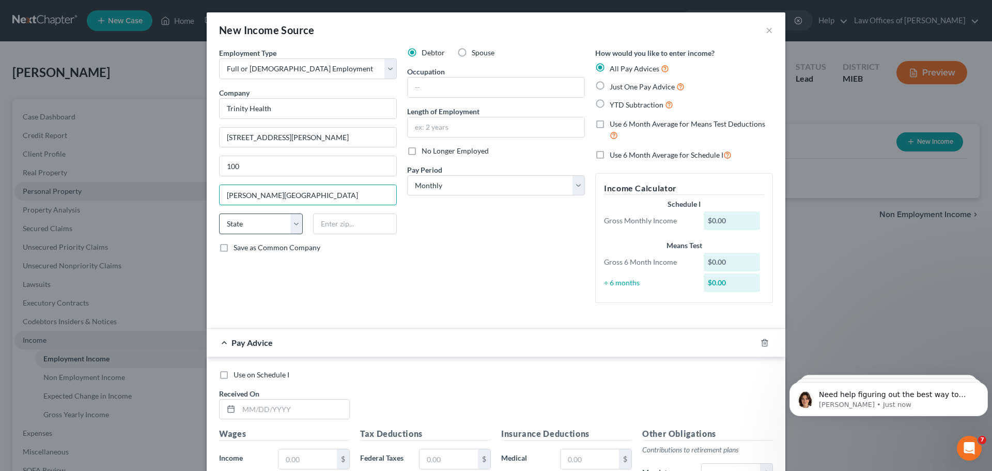
type input "[PERSON_NAME][GEOGRAPHIC_DATA]"
click at [270, 224] on select "State [US_STATE] AK AR AZ CA CO CT DE DC [GEOGRAPHIC_DATA] [GEOGRAPHIC_DATA] GU…" at bounding box center [261, 223] width 84 height 21
select select "23"
click at [219, 213] on select "State [US_STATE] AK AR AZ CA CO CT DE DC [GEOGRAPHIC_DATA] [GEOGRAPHIC_DATA] GU…" at bounding box center [261, 223] width 84 height 21
click at [342, 225] on input "text" at bounding box center [355, 223] width 84 height 21
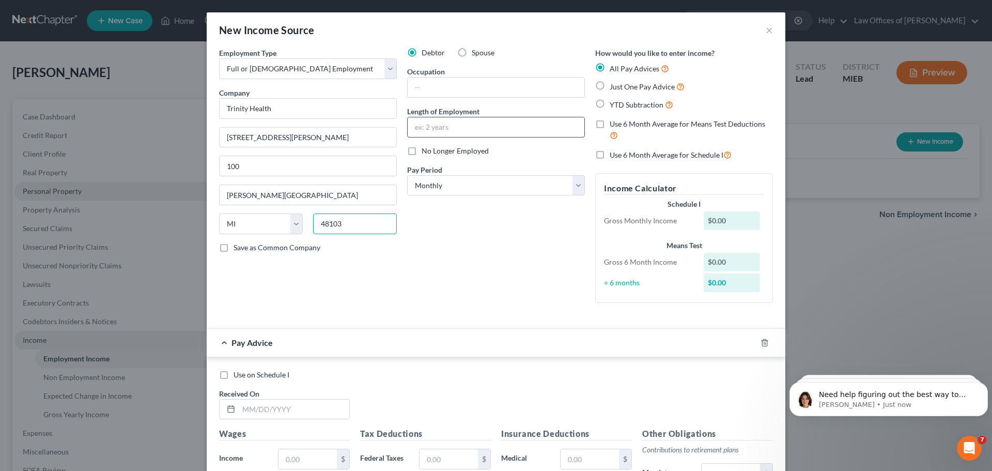
type input "48103"
click at [481, 124] on input "text" at bounding box center [496, 127] width 177 height 20
type input "6 months"
click at [441, 187] on select "Select Monthly Twice Monthly Every Other Week Weekly" at bounding box center [496, 185] width 178 height 21
select select "2"
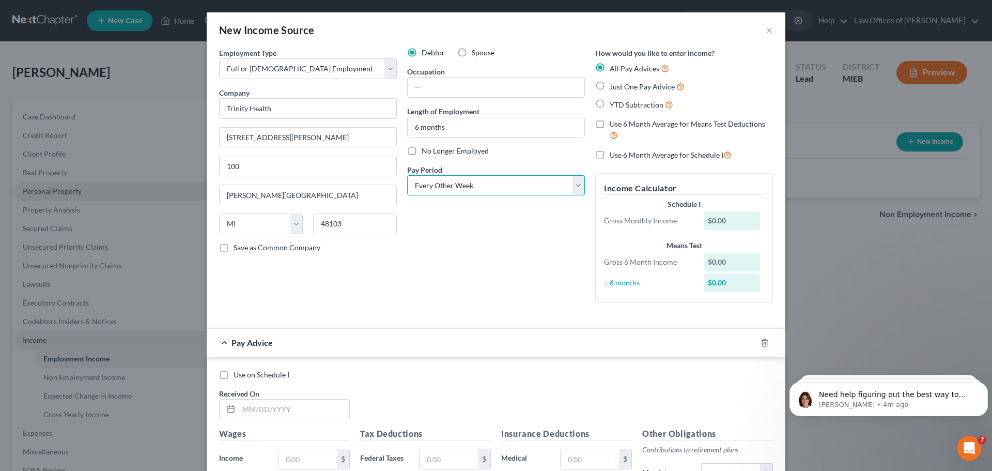
click at [407, 175] on select "Select Monthly Twice Monthly Every Other Week Weekly" at bounding box center [496, 185] width 178 height 21
click at [718, 224] on div "$0.00" at bounding box center [732, 220] width 57 height 19
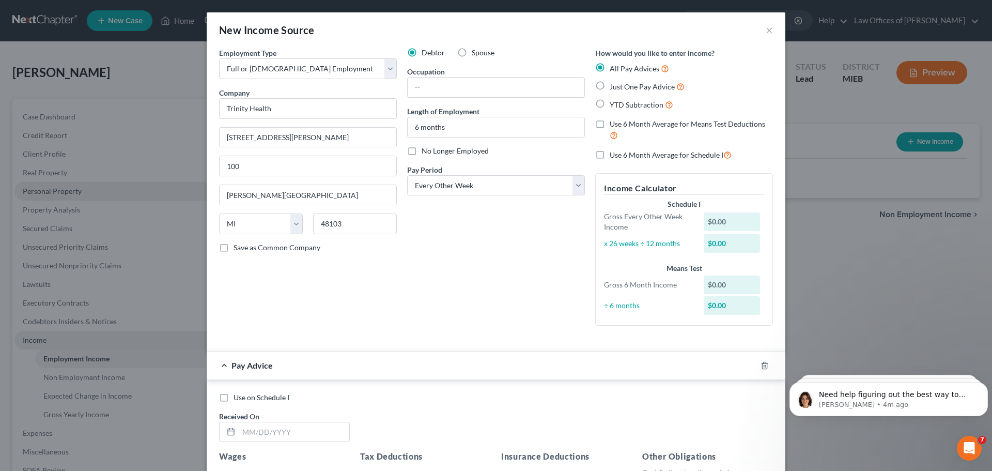
click at [707, 221] on div "$0.00" at bounding box center [732, 221] width 57 height 19
click at [707, 223] on div "$0.00" at bounding box center [732, 221] width 57 height 19
click at [710, 222] on div "$0.00" at bounding box center [732, 221] width 57 height 19
click at [722, 221] on div "$0.00" at bounding box center [732, 221] width 57 height 19
click at [710, 222] on div "$0.00" at bounding box center [732, 221] width 57 height 19
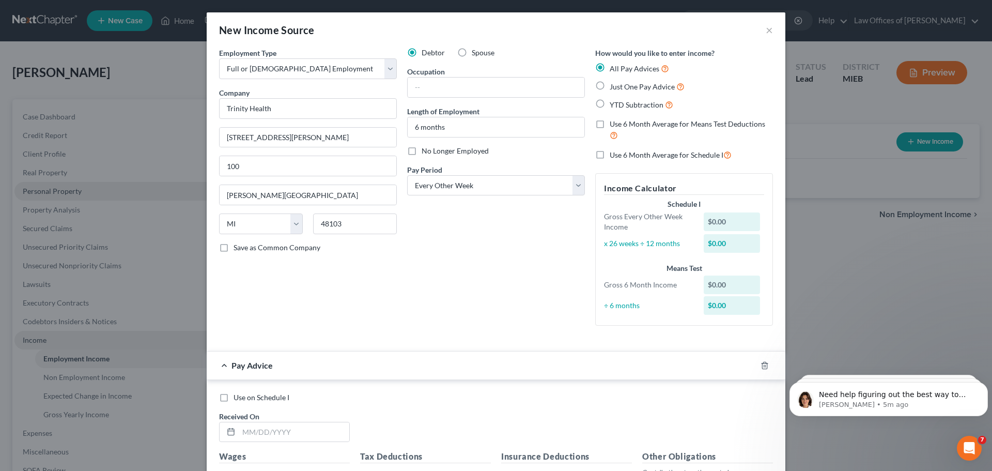
click at [725, 225] on div "$0.00" at bounding box center [732, 221] width 57 height 19
click at [723, 221] on div "$0.00" at bounding box center [732, 221] width 57 height 19
click at [719, 219] on div "$0.00" at bounding box center [732, 221] width 57 height 19
click at [719, 221] on div "$0.00" at bounding box center [732, 221] width 57 height 19
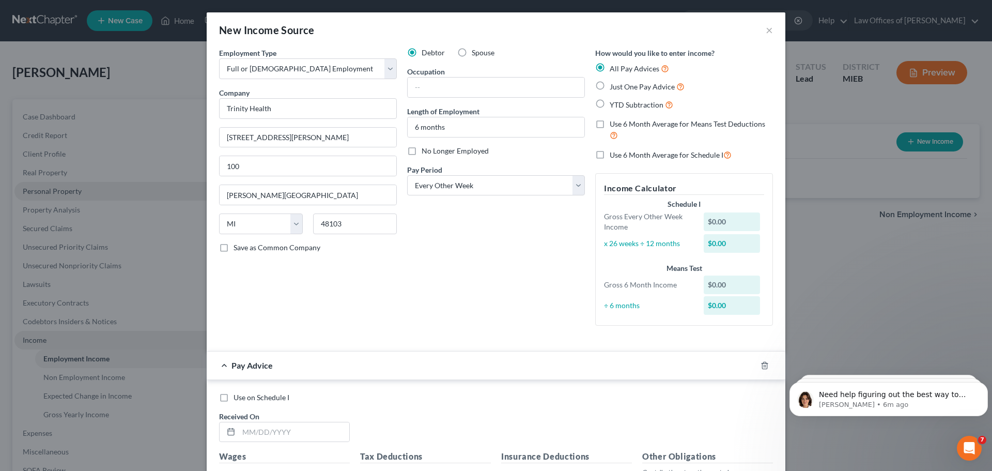
click at [706, 225] on div "$0.00" at bounding box center [732, 221] width 57 height 19
click at [705, 223] on div "$0.00" at bounding box center [732, 221] width 57 height 19
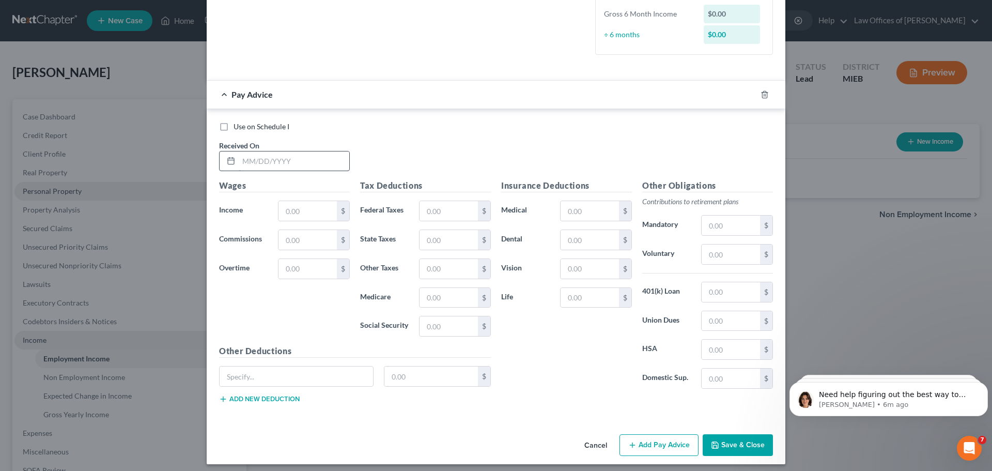
scroll to position [276, 0]
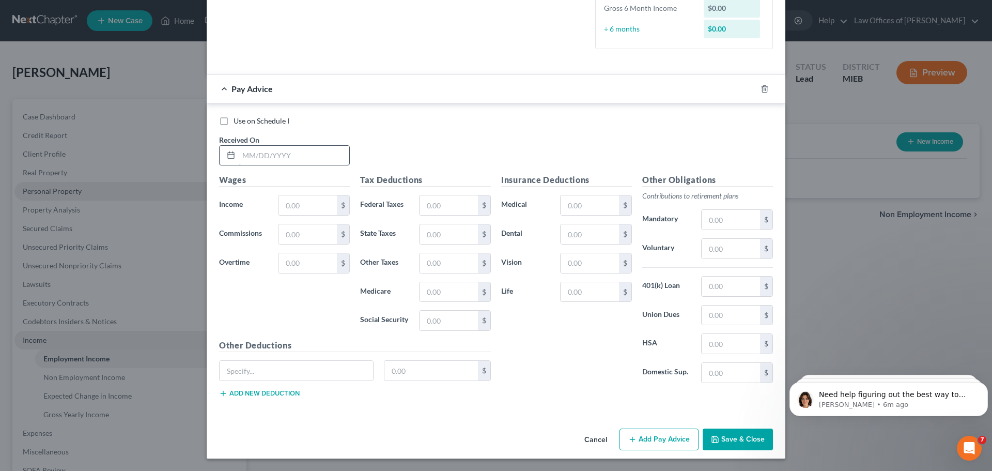
click at [256, 160] on input "text" at bounding box center [294, 156] width 111 height 20
click at [246, 157] on input "09032025" at bounding box center [294, 156] width 111 height 20
click at [256, 155] on input "09/032025" at bounding box center [294, 156] width 111 height 20
click at [258, 155] on input "09/032025" at bounding box center [294, 156] width 111 height 20
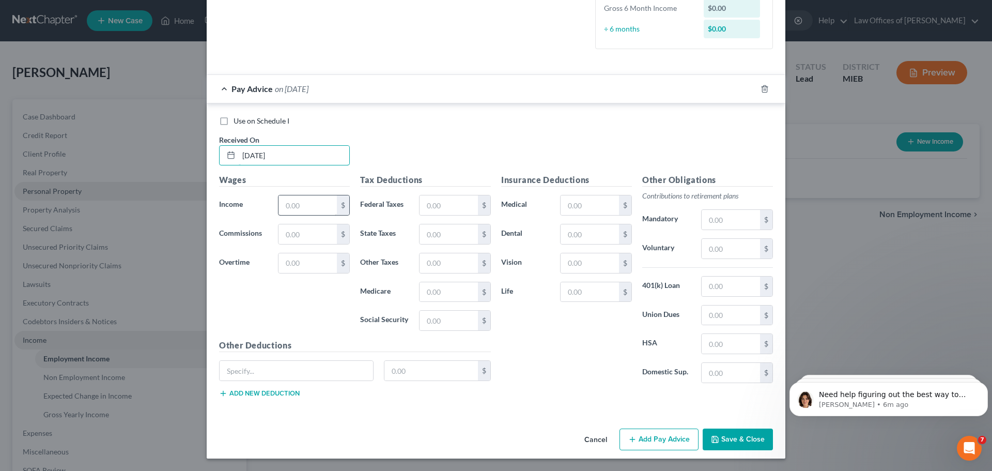
type input "[DATE]"
click at [296, 210] on input "text" at bounding box center [308, 205] width 58 height 20
type input "1,155.10"
click at [328, 369] on input "text" at bounding box center [296, 371] width 153 height 20
type input "Garnishment"
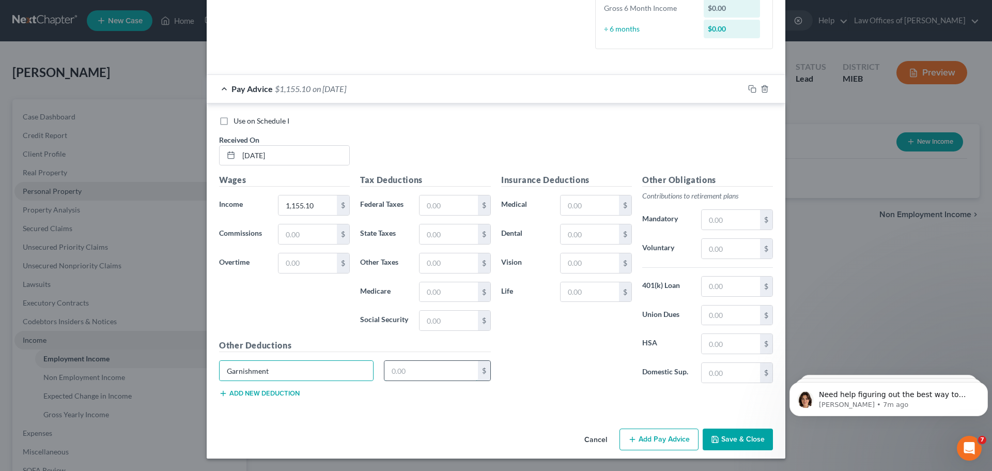
click at [424, 372] on input "text" at bounding box center [431, 371] width 94 height 20
type input "5"
type input "255.96"
click at [447, 212] on input "text" at bounding box center [449, 205] width 58 height 20
click at [435, 320] on input "text" at bounding box center [449, 321] width 58 height 20
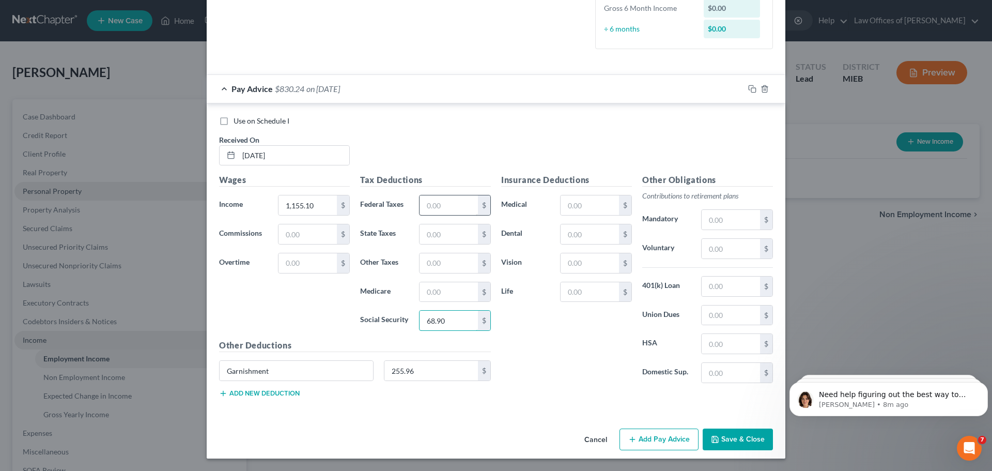
type input "68.90"
click at [432, 207] on input "text" at bounding box center [449, 205] width 58 height 20
click at [426, 231] on input "text" at bounding box center [449, 234] width 58 height 20
type input "46.25"
click at [568, 208] on input "text" at bounding box center [590, 205] width 58 height 20
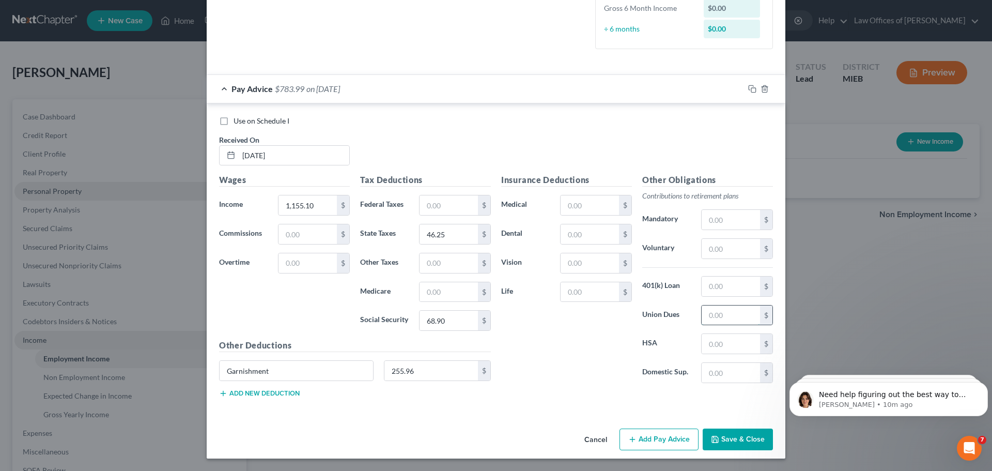
click at [727, 319] on input "text" at bounding box center [731, 315] width 58 height 20
click at [314, 206] on input "1,155.10" at bounding box center [308, 205] width 58 height 20
type input "815.71"
click at [415, 372] on input "255.96" at bounding box center [431, 371] width 94 height 20
click at [450, 325] on input "68.90" at bounding box center [449, 321] width 58 height 20
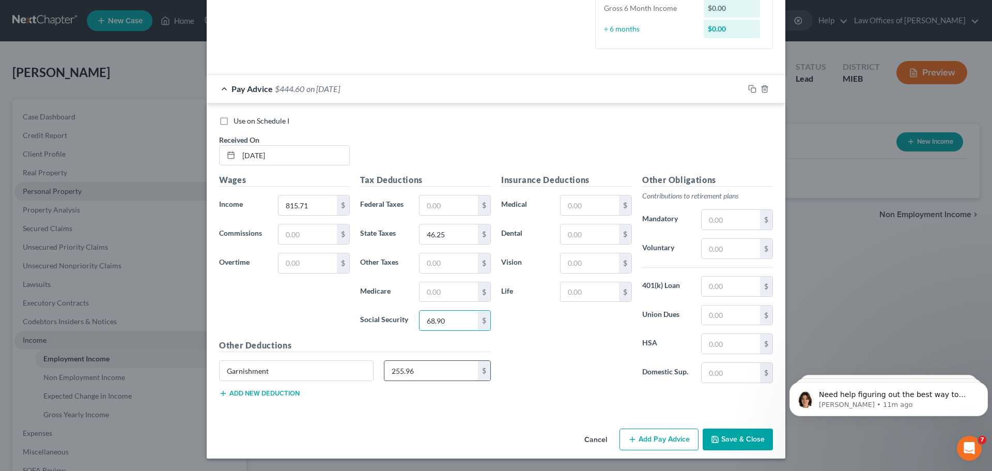
click at [421, 365] on input "255.96" at bounding box center [431, 371] width 94 height 20
type input "181.14"
click at [443, 233] on input "46.25" at bounding box center [449, 234] width 58 height 20
type input "32.11"
click at [459, 326] on input "68.90" at bounding box center [449, 321] width 58 height 20
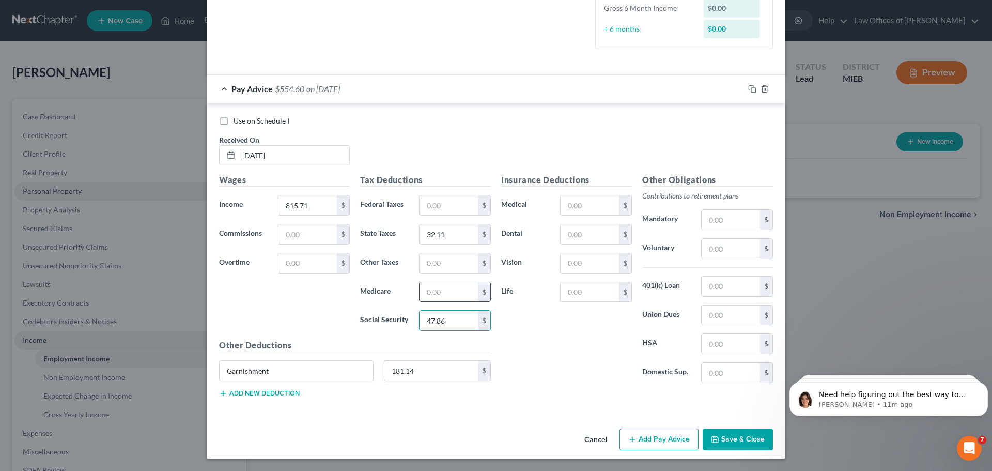
type input "47.86"
click at [453, 295] on input "text" at bounding box center [449, 292] width 58 height 20
type input "11.19"
click at [570, 231] on input "text" at bounding box center [590, 234] width 58 height 20
type input "50.00"
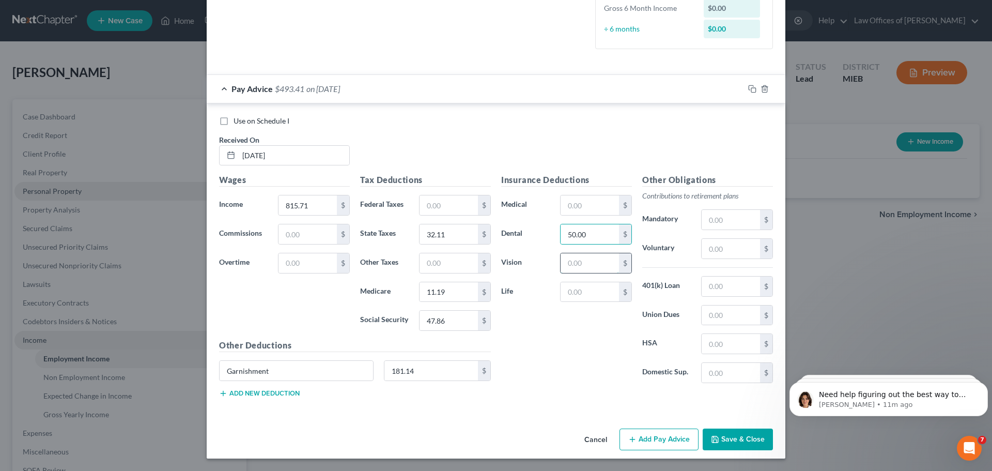
click at [569, 267] on input "text" at bounding box center [590, 263] width 58 height 20
type input "13.00"
click at [568, 296] on input "text" at bounding box center [590, 292] width 58 height 20
type input "1.00"
click at [712, 223] on input "text" at bounding box center [731, 220] width 58 height 20
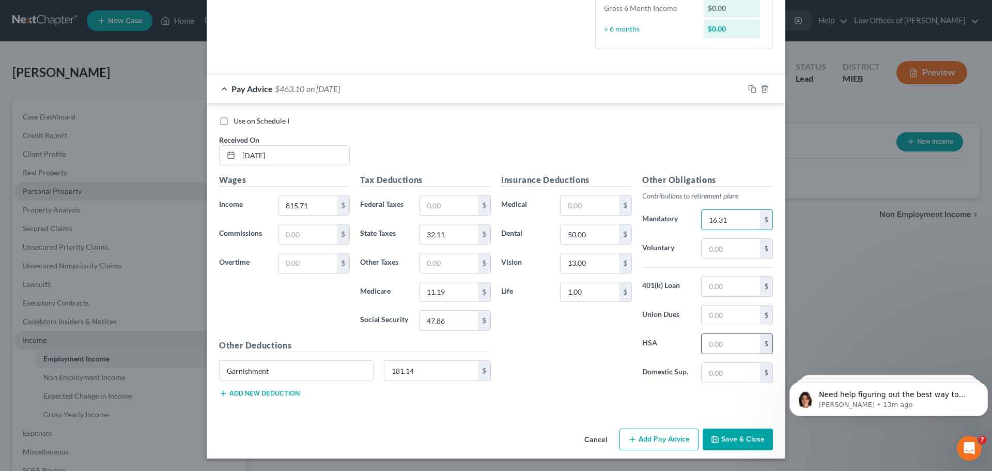
type input "16.31"
click at [711, 350] on input "text" at bounding box center [731, 344] width 58 height 20
click at [732, 437] on button "Save & Close" at bounding box center [738, 439] width 70 height 22
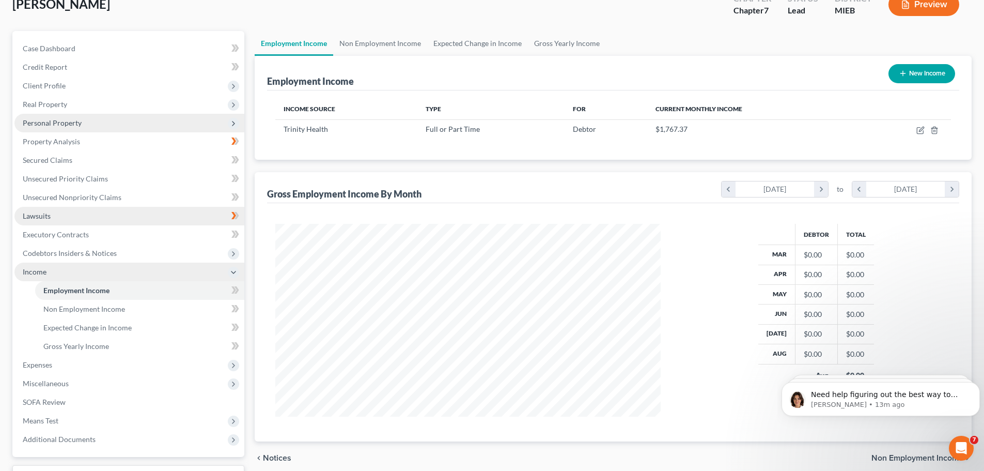
scroll to position [103, 0]
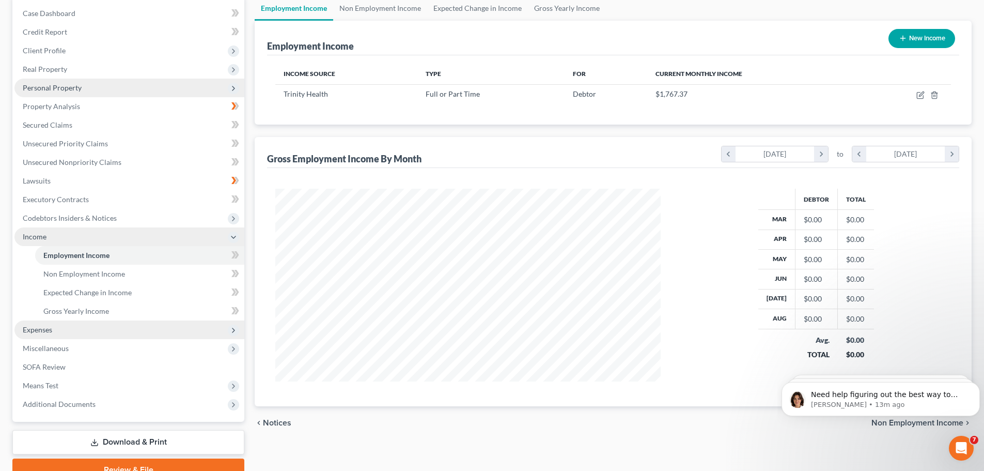
click at [39, 331] on span "Expenses" at bounding box center [37, 329] width 29 height 9
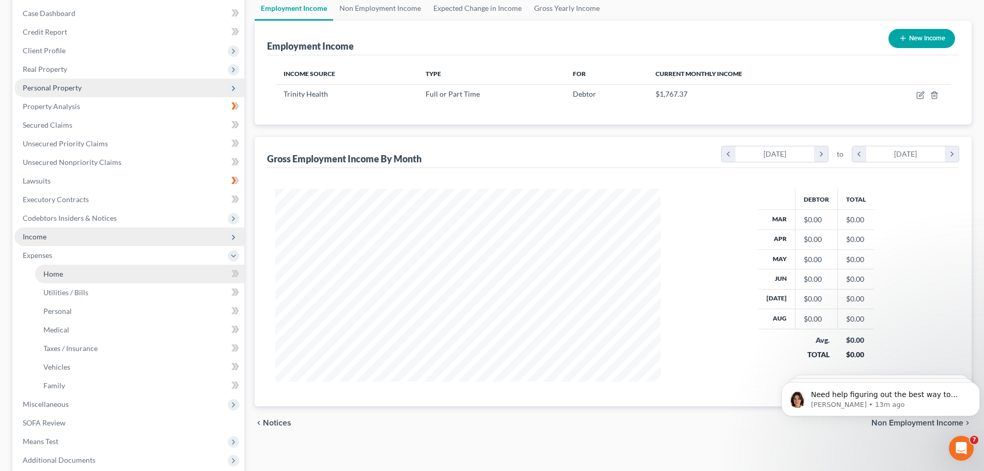
click at [56, 274] on span "Home" at bounding box center [53, 273] width 20 height 9
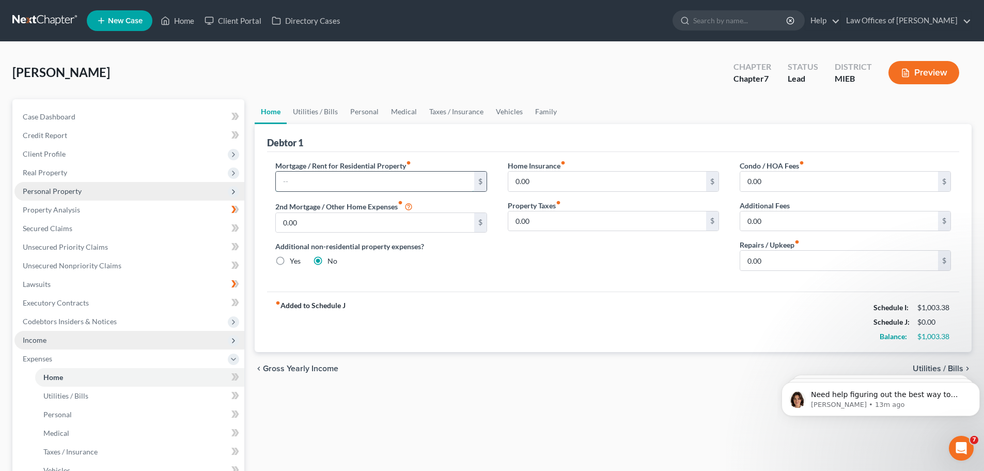
click at [348, 177] on input "text" at bounding box center [375, 182] width 198 height 20
click at [387, 187] on input "text" at bounding box center [375, 182] width 198 height 20
type input "2"
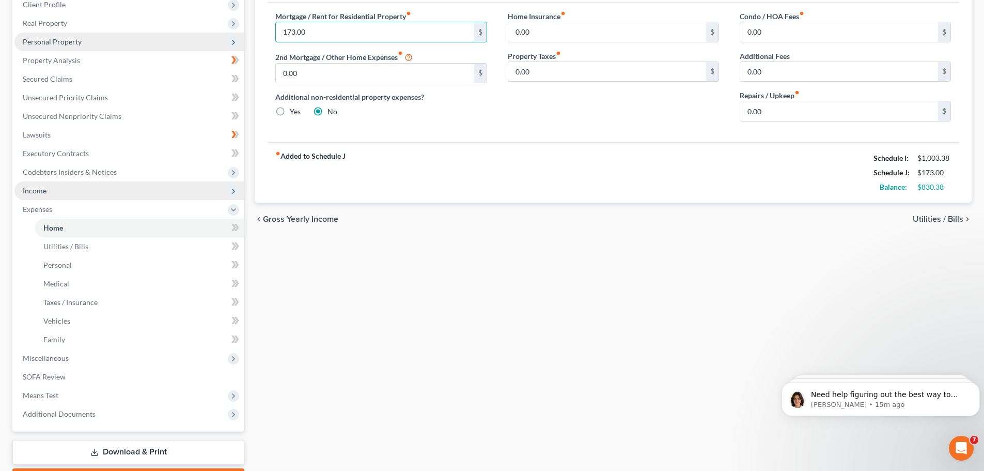
scroll to position [155, 0]
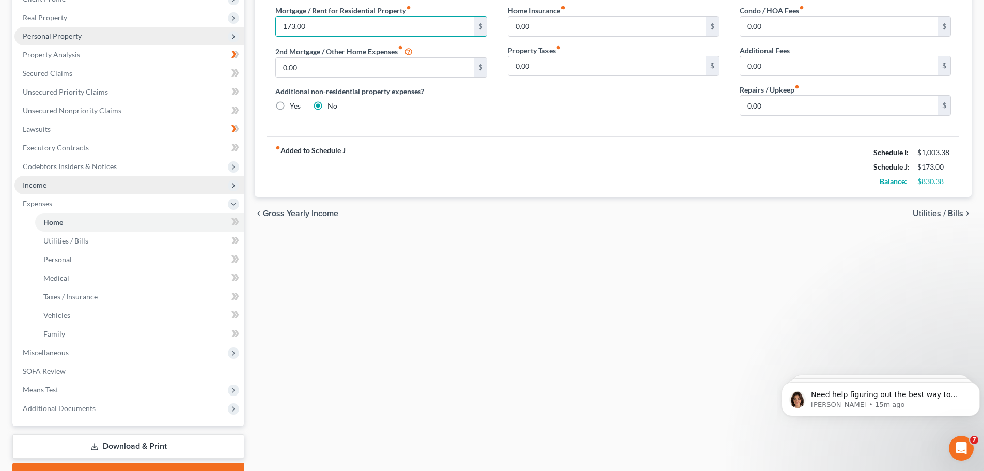
type input "173.00"
click at [234, 236] on icon at bounding box center [236, 240] width 8 height 13
click at [231, 242] on span at bounding box center [235, 242] width 18 height 16
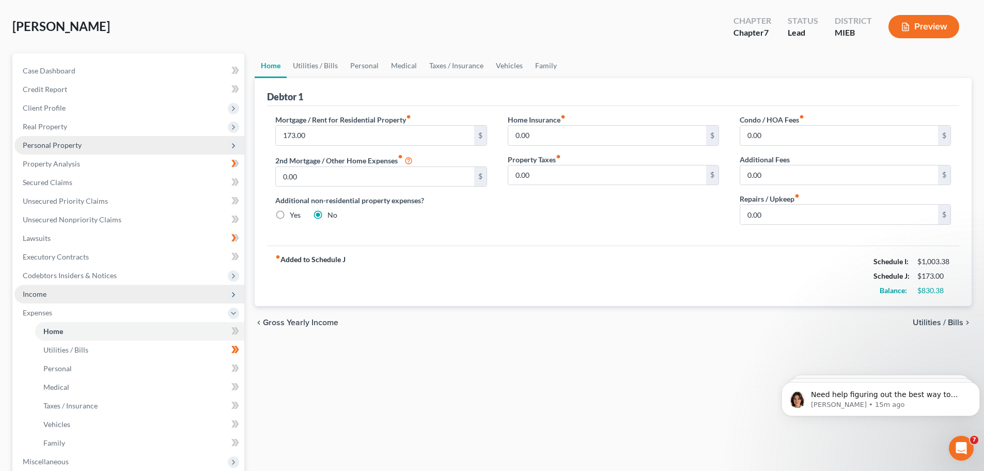
scroll to position [0, 0]
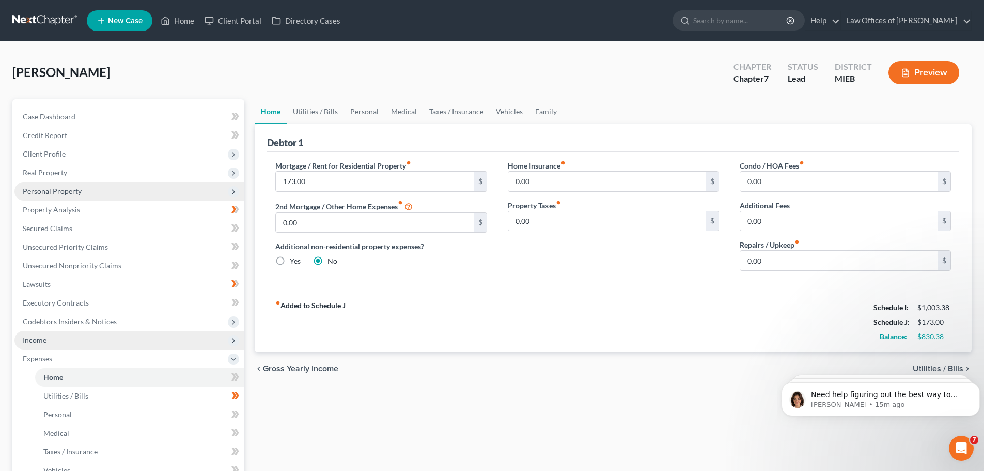
click at [936, 366] on body "Need help figuring out the best way to enter your client's income? Here's a qui…" at bounding box center [881, 396] width 198 height 64
click at [306, 110] on link "Utilities / Bills" at bounding box center [315, 111] width 57 height 25
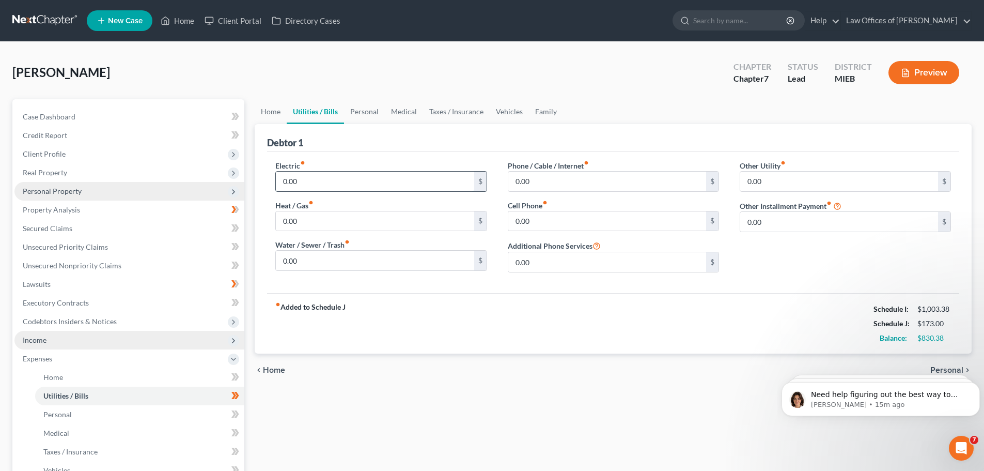
click at [374, 179] on input "0.00" at bounding box center [375, 182] width 198 height 20
type input "150.00"
click at [346, 218] on input "0.00" at bounding box center [375, 221] width 198 height 20
click at [314, 264] on input "0.00" at bounding box center [375, 261] width 198 height 20
type input "100.00"
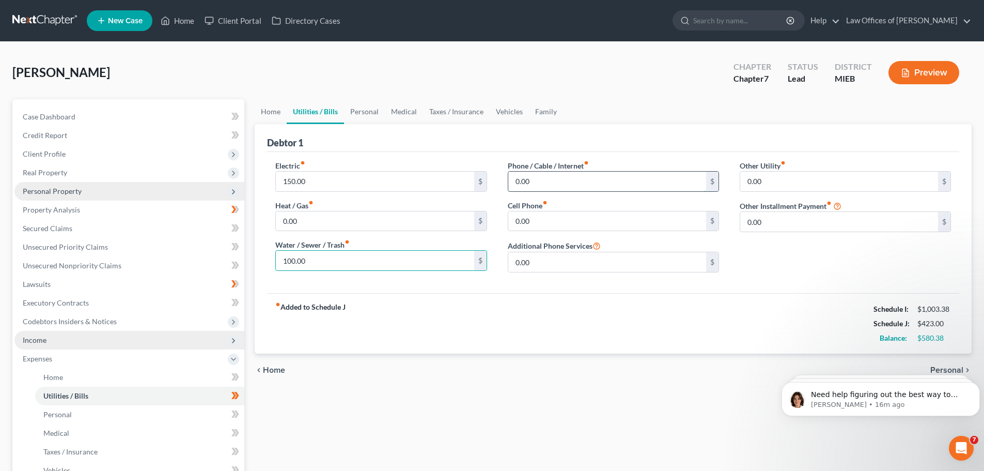
click at [572, 182] on input "0.00" at bounding box center [607, 182] width 198 height 20
type input "10.00"
click at [548, 220] on input "0.00" at bounding box center [607, 221] width 198 height 20
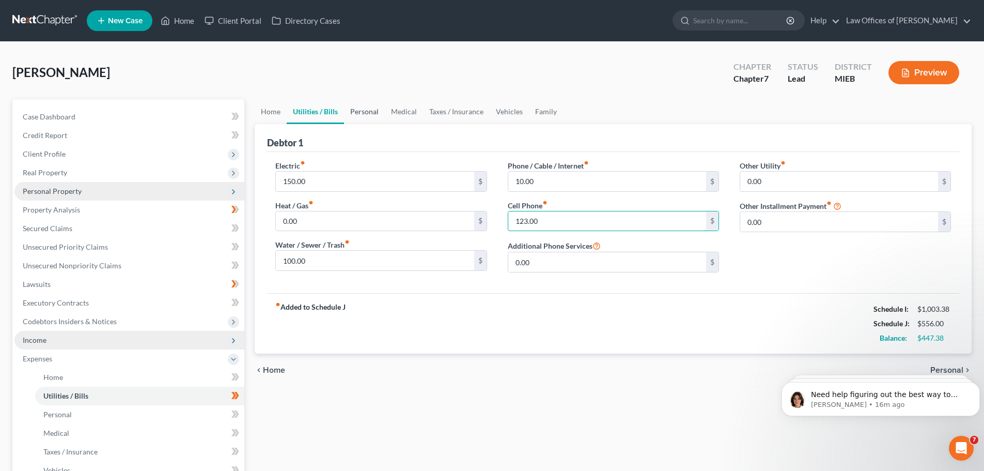
type input "123.00"
click at [363, 113] on link "Personal" at bounding box center [364, 111] width 41 height 25
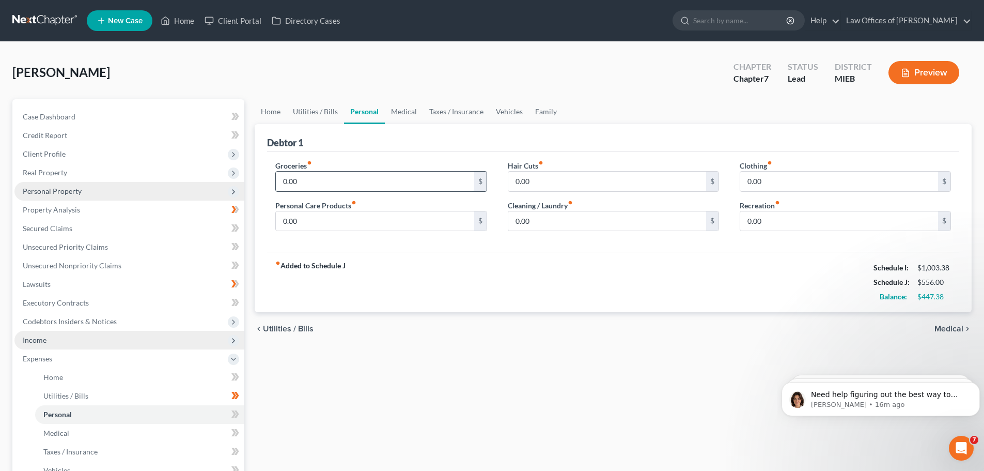
click at [403, 178] on input "0.00" at bounding box center [375, 182] width 198 height 20
type input "350.00"
click at [430, 221] on input "0.00" at bounding box center [375, 221] width 198 height 20
type input "50.00"
click at [516, 221] on input "0.00" at bounding box center [607, 221] width 198 height 20
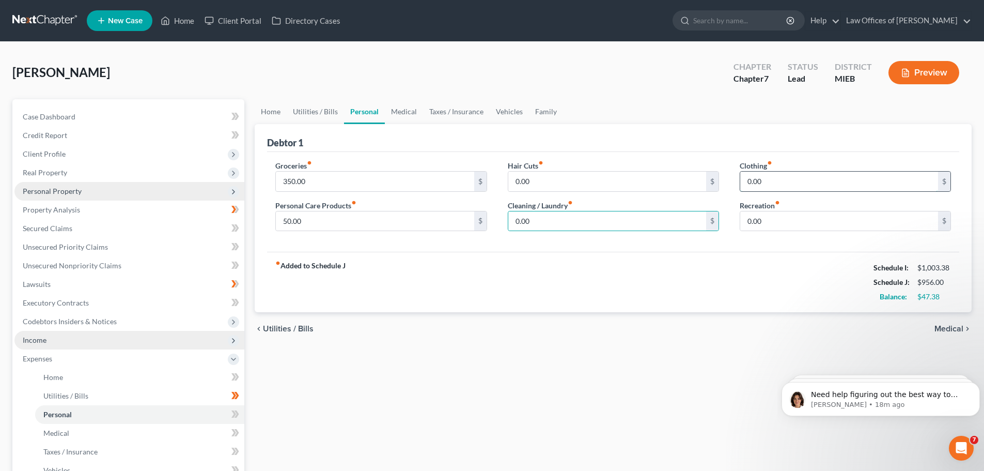
click at [764, 181] on input "0.00" at bounding box center [840, 182] width 198 height 20
click at [540, 227] on input "0.00" at bounding box center [607, 221] width 198 height 20
type input "30.00"
click at [750, 180] on input "0.00" at bounding box center [840, 182] width 198 height 20
click at [759, 224] on input "0.00" at bounding box center [840, 221] width 198 height 20
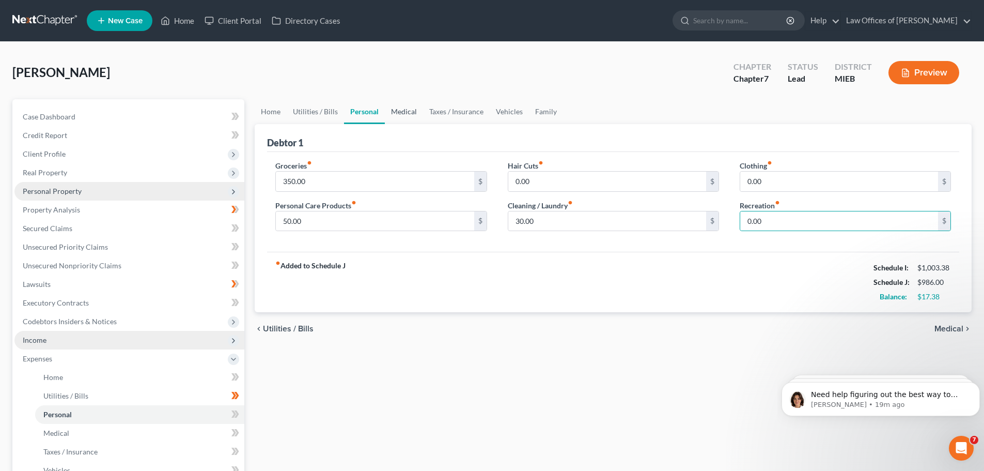
click at [397, 111] on link "Medical" at bounding box center [404, 111] width 38 height 25
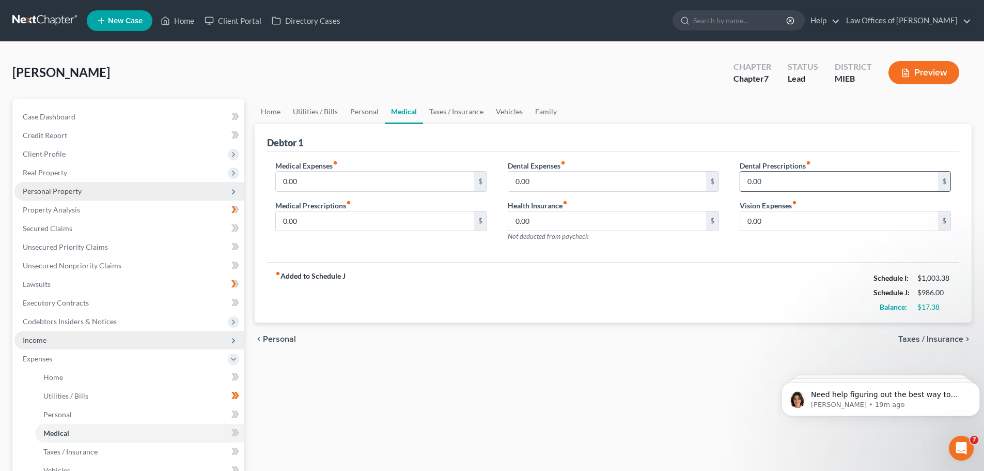
click at [778, 187] on input "0.00" at bounding box center [840, 182] width 198 height 20
click at [774, 224] on input "0.00" at bounding box center [840, 221] width 198 height 20
click at [444, 113] on link "Taxes / Insurance" at bounding box center [456, 111] width 67 height 25
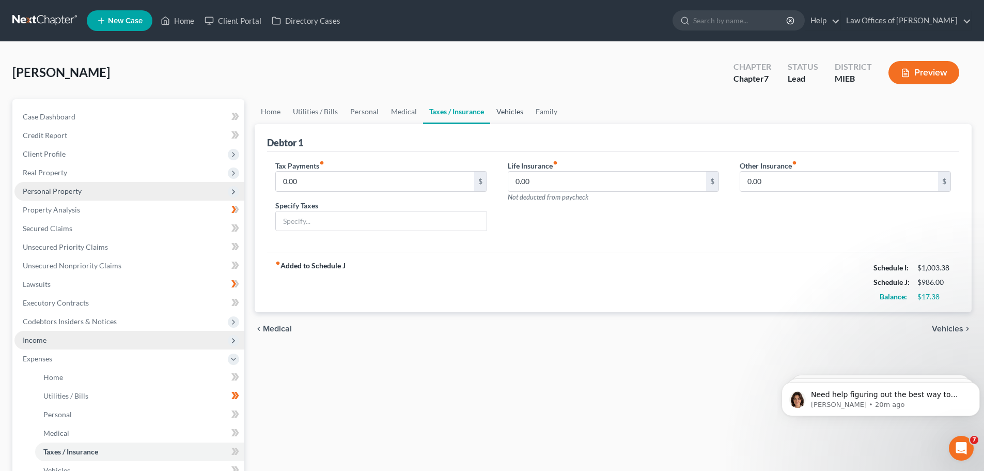
click at [501, 115] on link "Vehicles" at bounding box center [509, 111] width 39 height 25
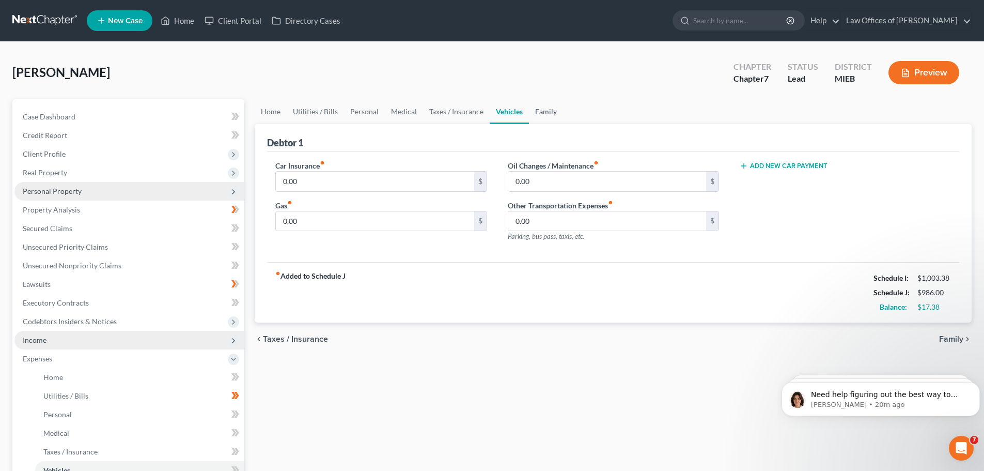
click at [545, 114] on link "Family" at bounding box center [546, 111] width 34 height 25
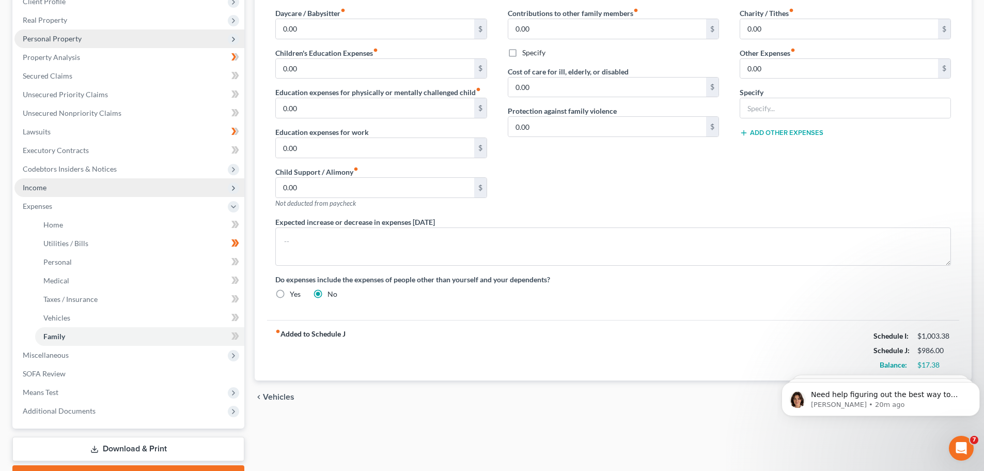
scroll to position [207, 0]
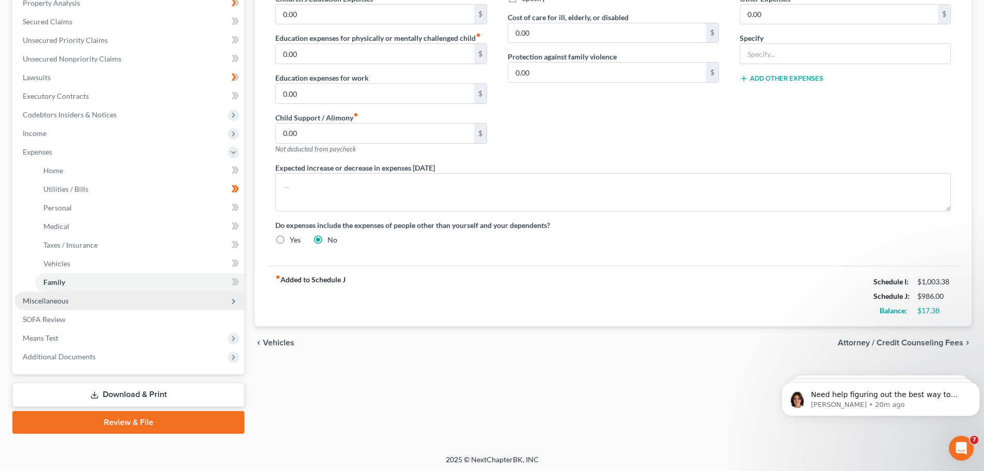
click at [57, 302] on span "Miscellaneous" at bounding box center [46, 300] width 46 height 9
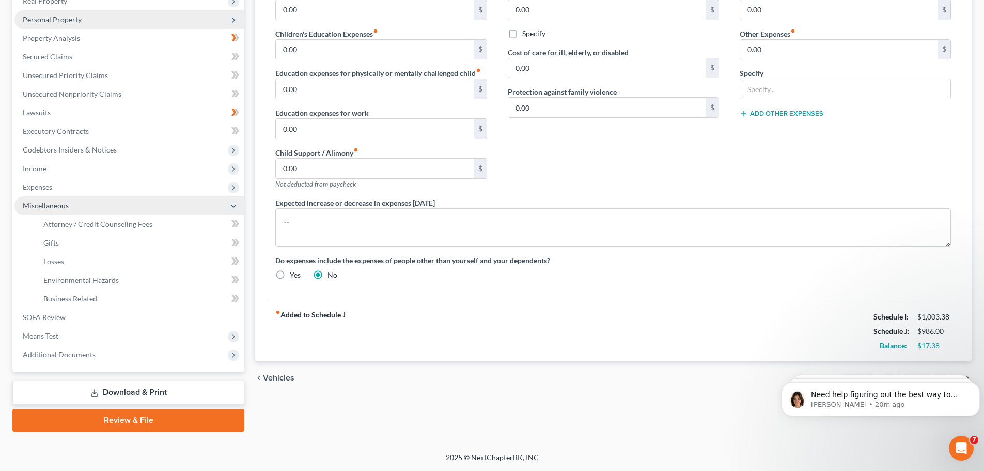
scroll to position [172, 0]
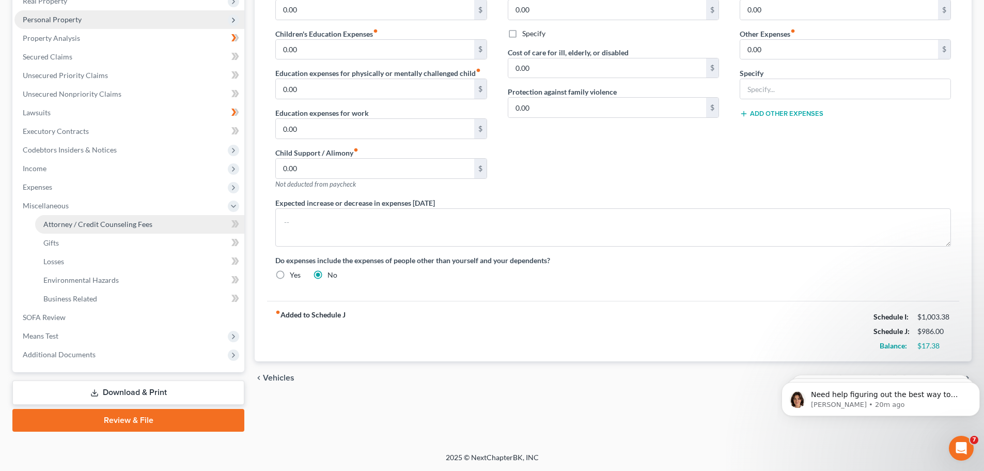
click at [84, 226] on span "Attorney / Credit Counseling Fees" at bounding box center [97, 224] width 109 height 9
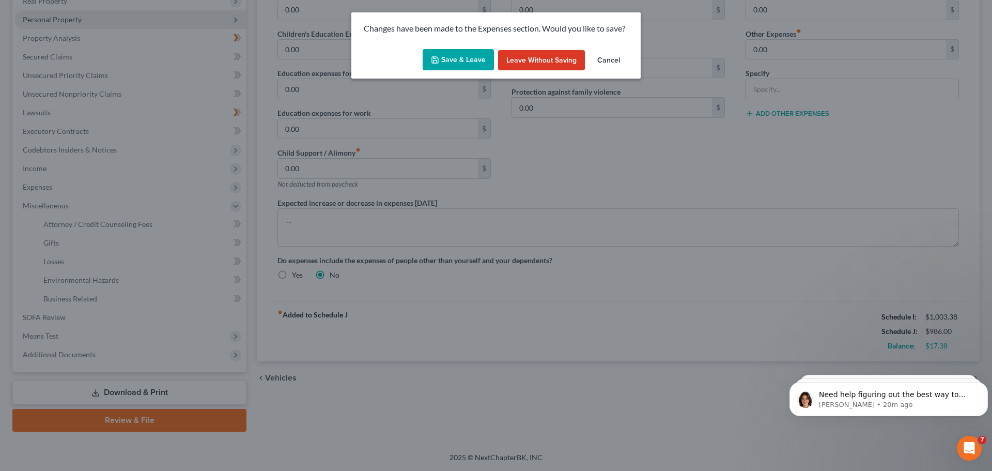
click at [610, 59] on button "Cancel" at bounding box center [608, 60] width 39 height 21
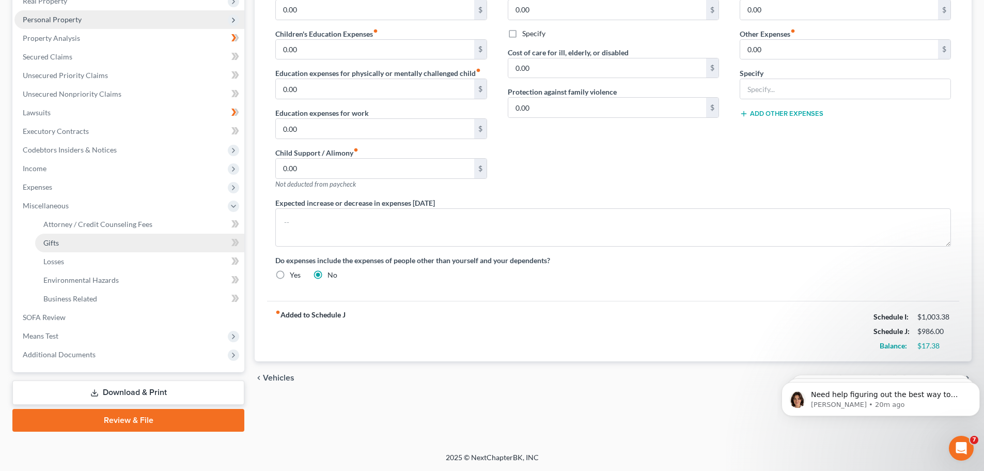
click at [56, 244] on span "Gifts" at bounding box center [51, 242] width 16 height 9
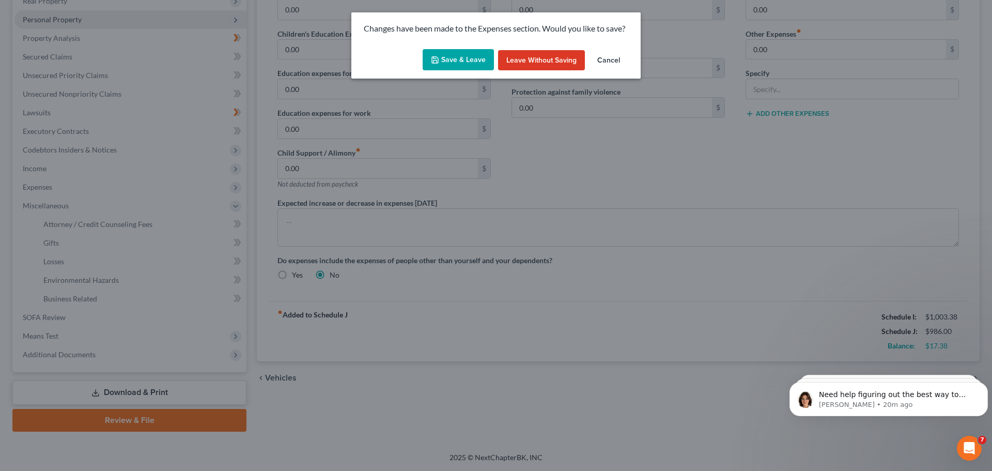
click at [593, 60] on button "Cancel" at bounding box center [608, 60] width 39 height 21
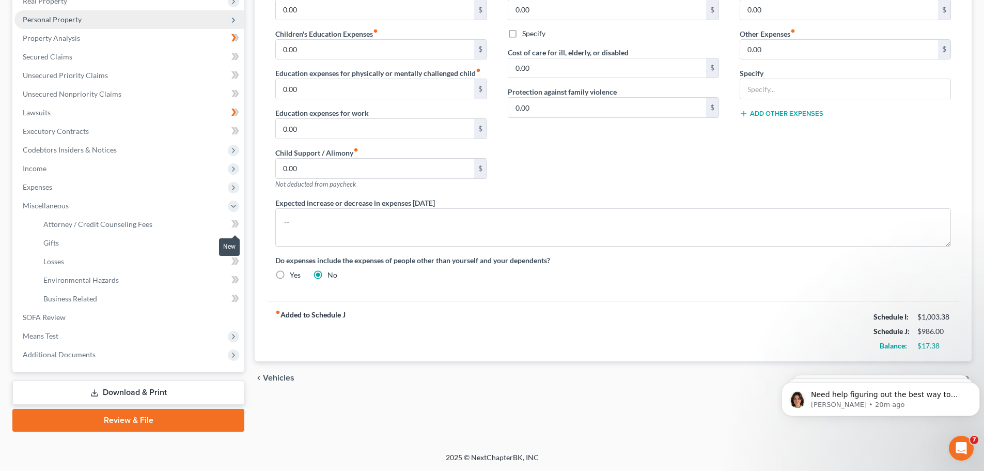
click at [234, 222] on icon at bounding box center [234, 223] width 5 height 7
click at [125, 228] on link "Attorney / Credit Counseling Fees" at bounding box center [139, 224] width 209 height 19
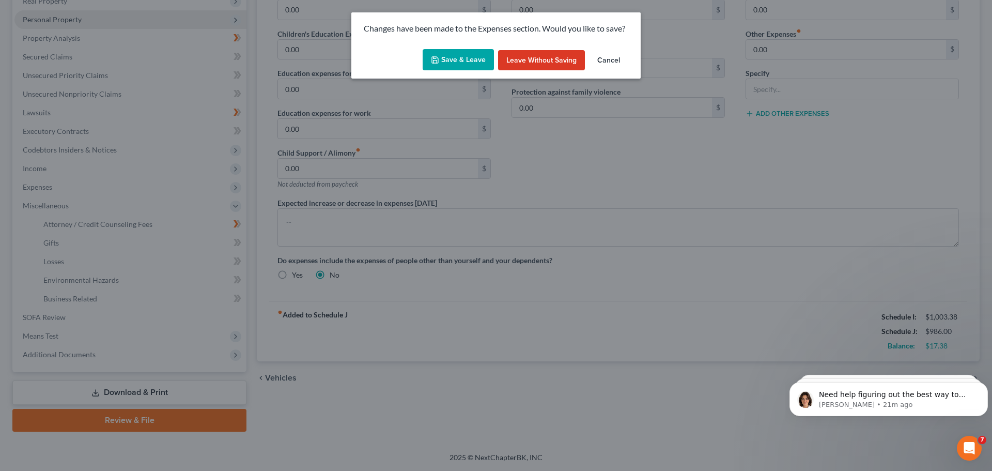
click at [447, 61] on button "Save & Leave" at bounding box center [458, 60] width 71 height 22
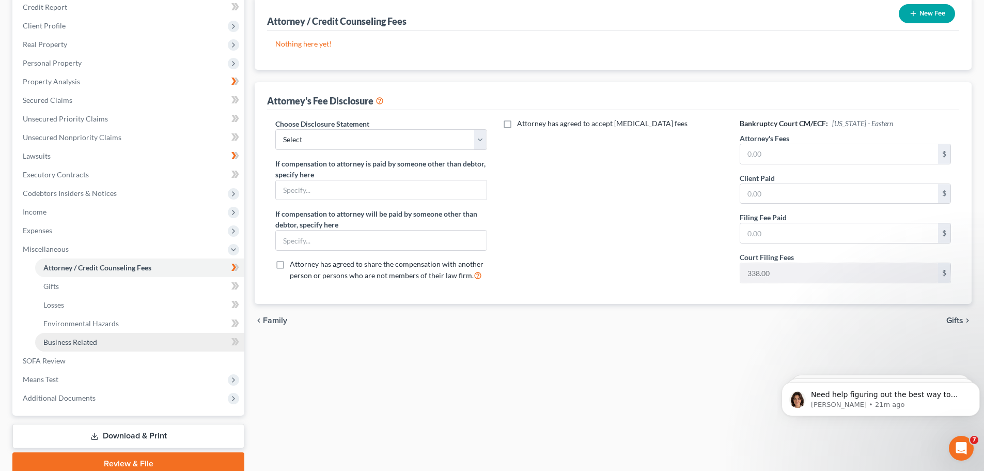
scroll to position [172, 0]
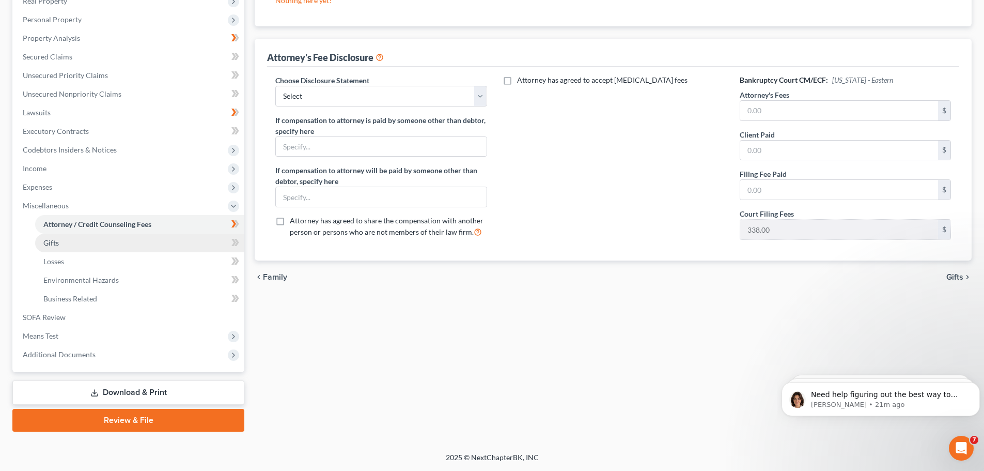
click at [56, 242] on span "Gifts" at bounding box center [51, 242] width 16 height 9
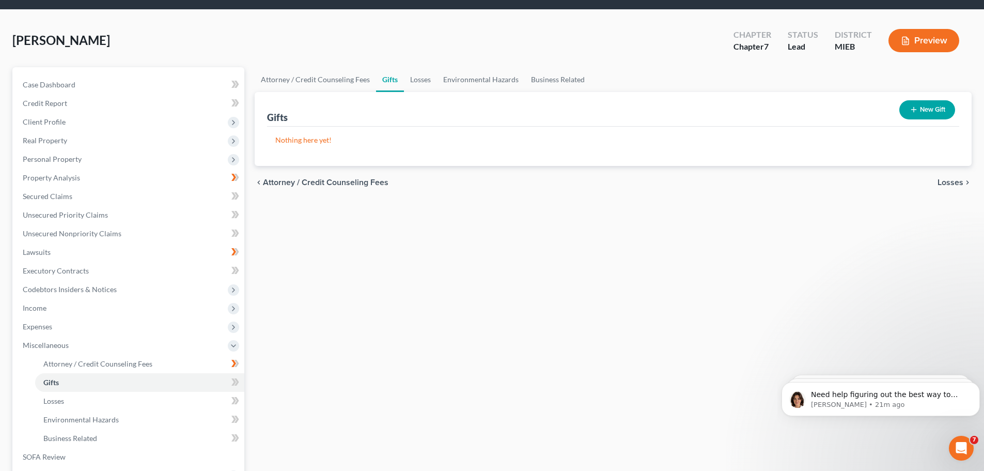
scroll to position [155, 0]
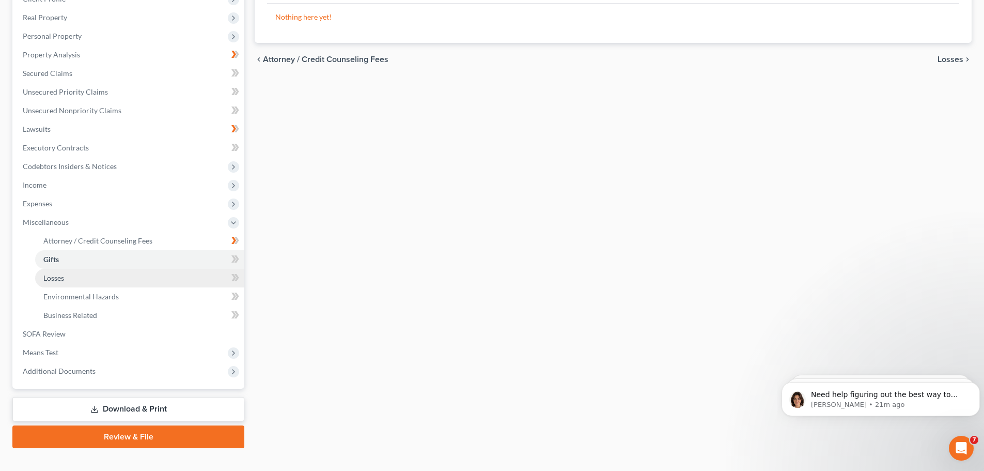
click at [65, 278] on link "Losses" at bounding box center [139, 278] width 209 height 19
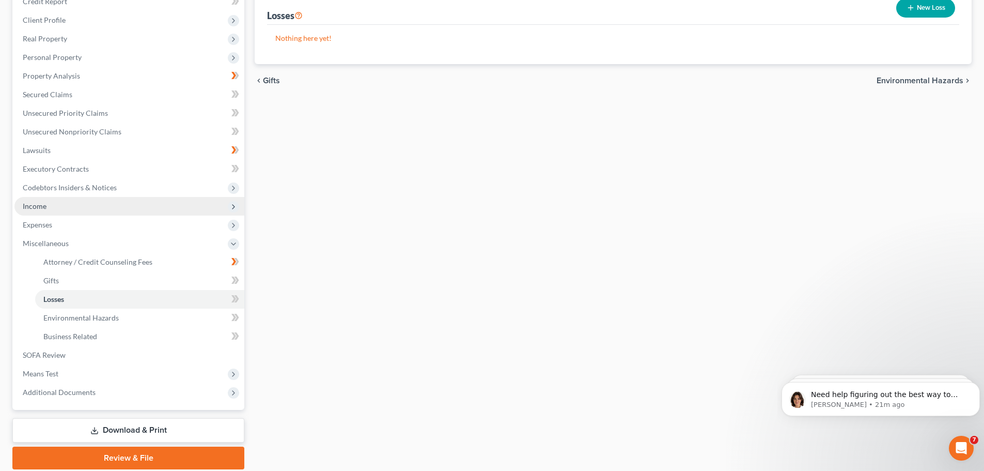
scroll to position [155, 0]
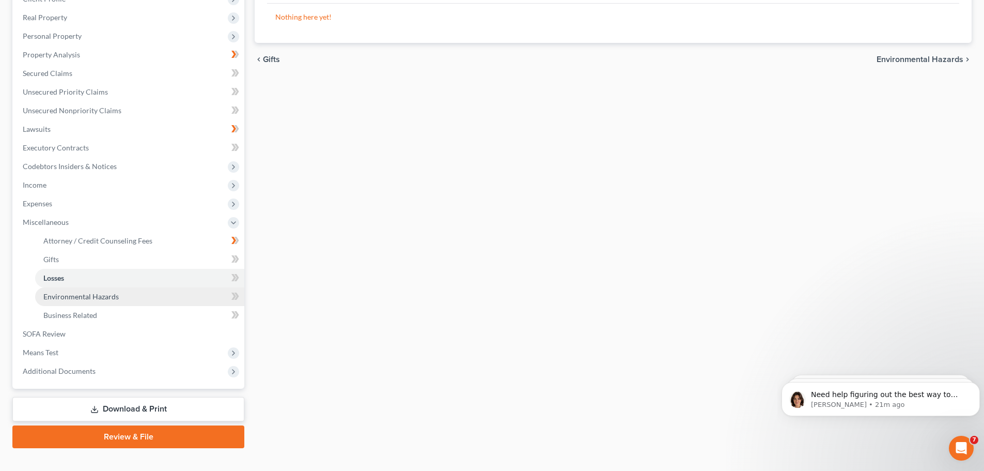
click at [71, 302] on link "Environmental Hazards" at bounding box center [139, 296] width 209 height 19
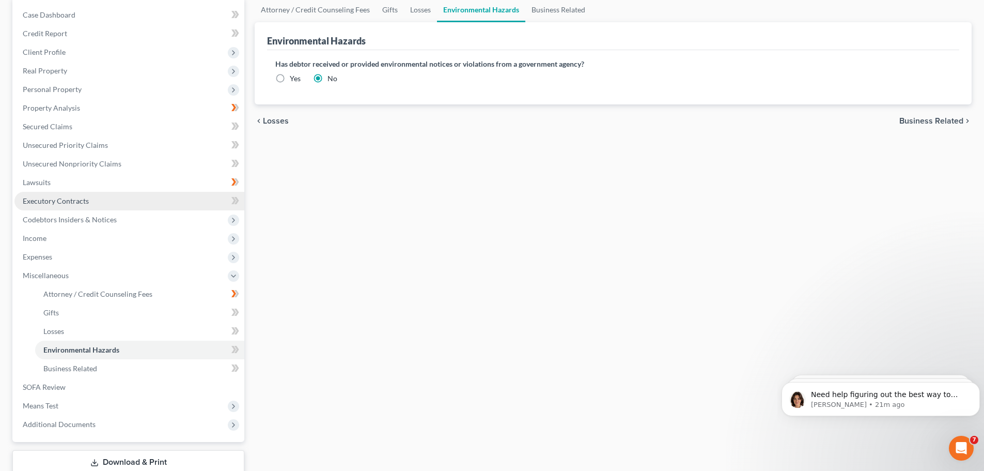
scroll to position [103, 0]
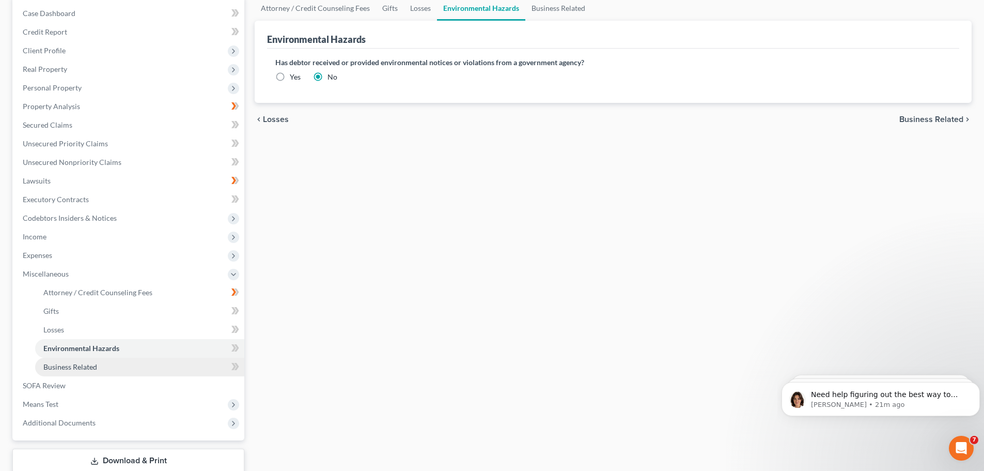
click at [77, 368] on span "Business Related" at bounding box center [70, 366] width 54 height 9
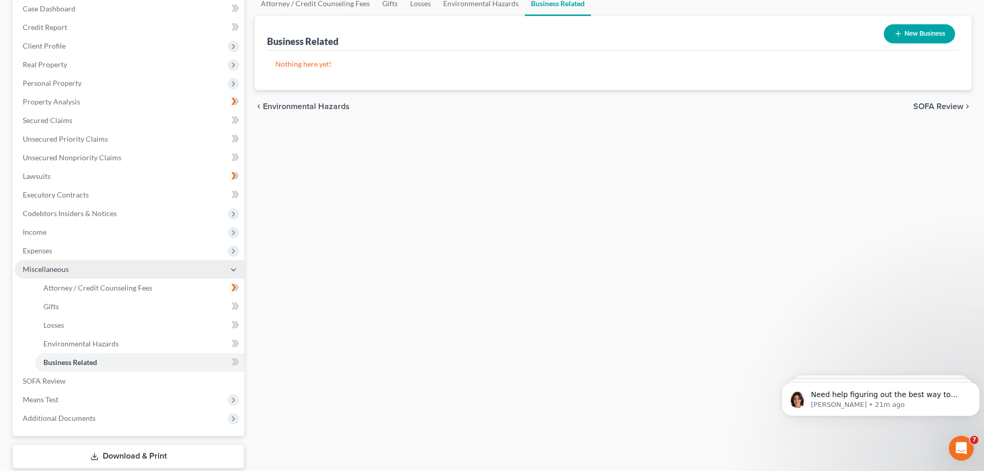
scroll to position [172, 0]
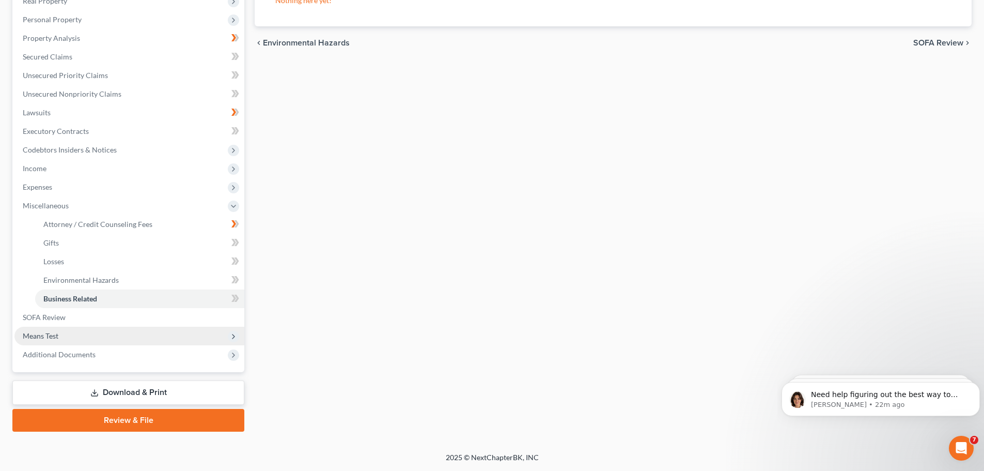
click at [50, 334] on span "Means Test" at bounding box center [41, 335] width 36 height 9
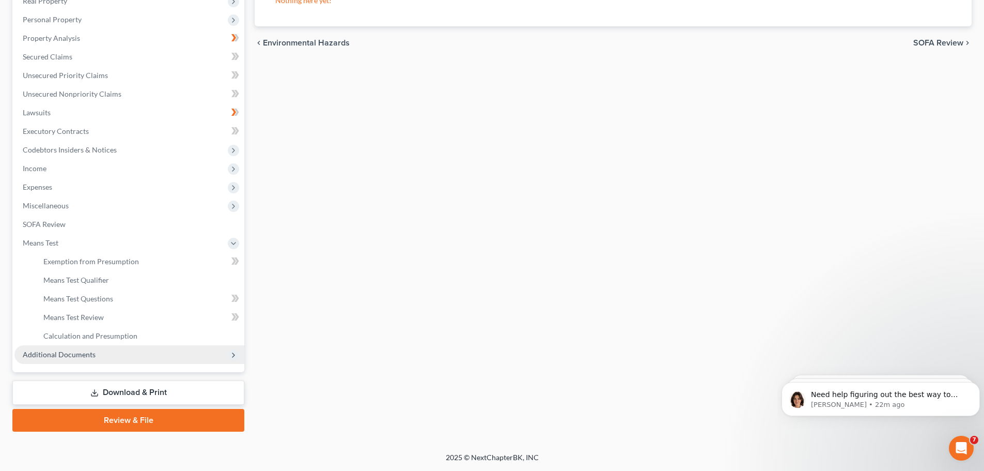
click at [72, 358] on span "Additional Documents" at bounding box center [59, 354] width 73 height 9
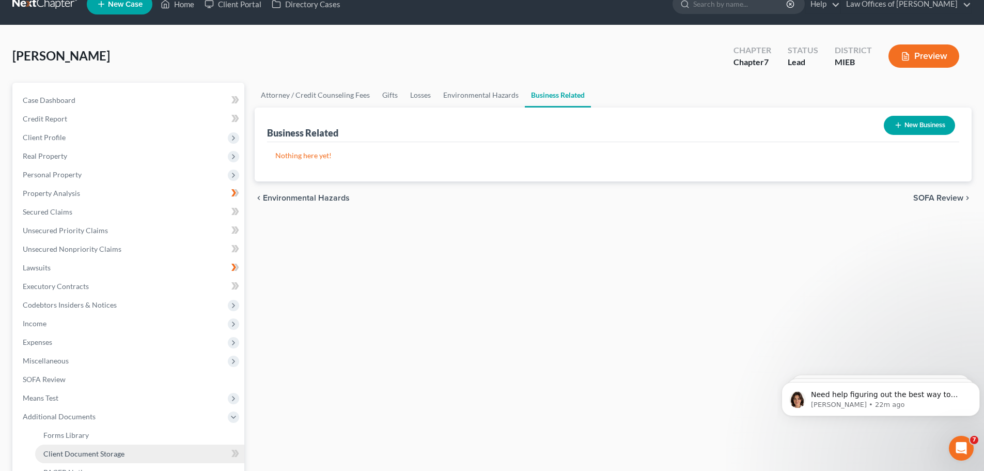
scroll to position [0, 0]
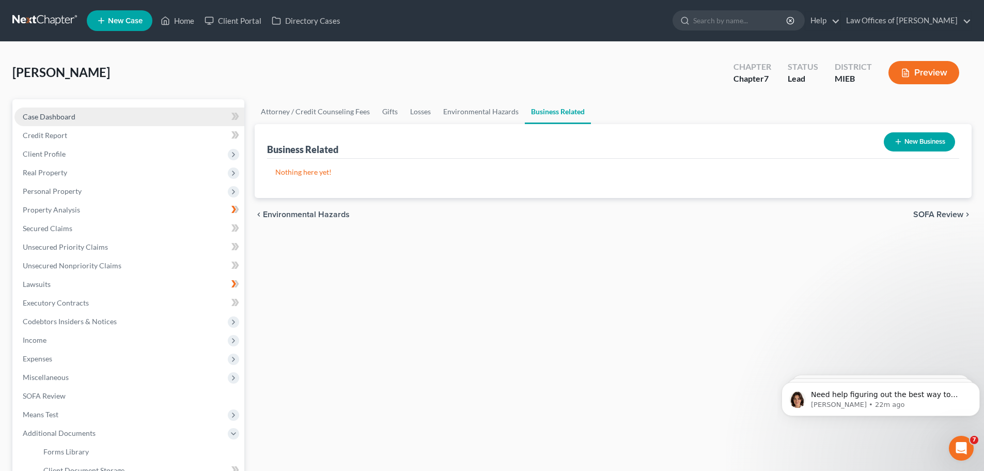
click at [64, 120] on span "Case Dashboard" at bounding box center [49, 116] width 53 height 9
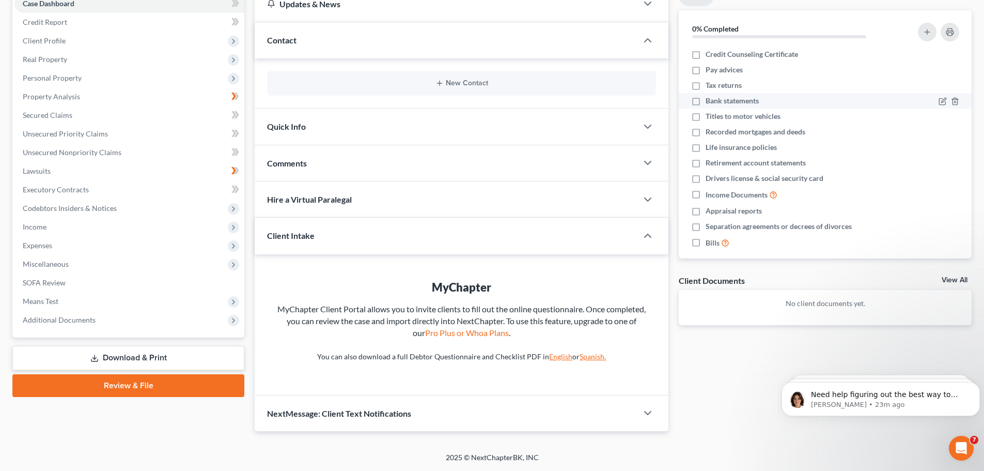
click at [706, 101] on label "Bank statements" at bounding box center [732, 101] width 53 height 10
click at [710, 101] on input "Bank statements" at bounding box center [713, 99] width 7 height 7
checkbox input "true"
click at [706, 116] on label "Titles to motor vehicles" at bounding box center [743, 116] width 75 height 10
click at [710, 116] on input "Titles to motor vehicles" at bounding box center [713, 114] width 7 height 7
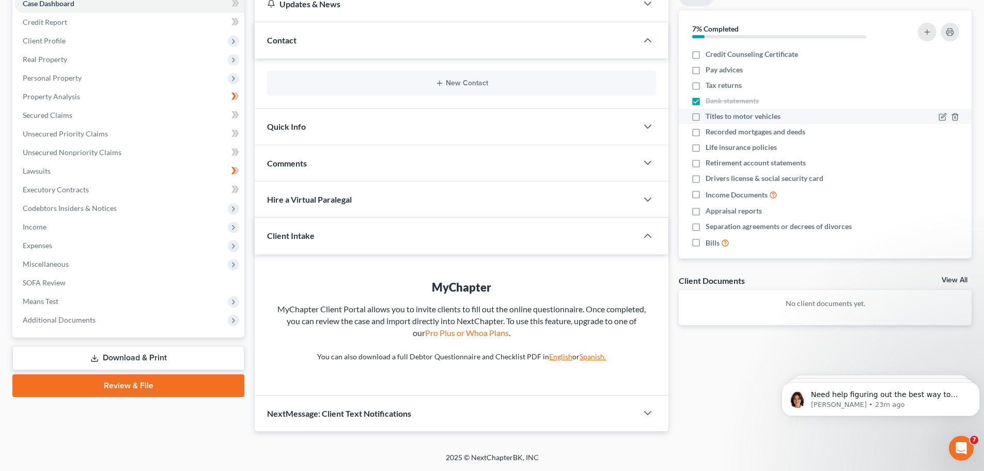
checkbox input "true"
click at [706, 179] on label "Drivers license & social security card" at bounding box center [765, 178] width 118 height 10
click at [710, 179] on input "Drivers license & social security card" at bounding box center [713, 176] width 7 height 7
checkbox input "true"
click at [706, 193] on label "Income Documents" at bounding box center [742, 195] width 72 height 12
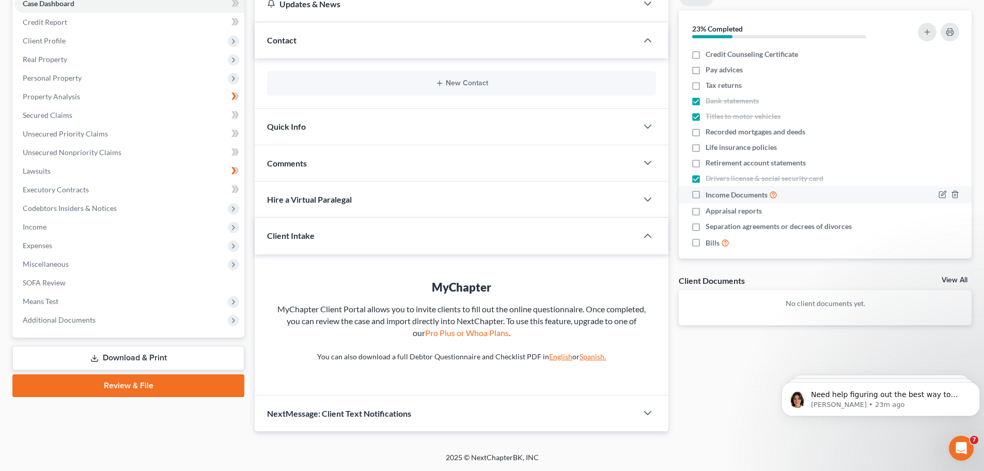
click at [710, 193] on input "Income Documents" at bounding box center [713, 192] width 7 height 7
checkbox input "true"
click at [706, 242] on label "Bills" at bounding box center [718, 243] width 24 height 12
click at [710, 242] on input "Bills" at bounding box center [713, 240] width 7 height 7
checkbox input "true"
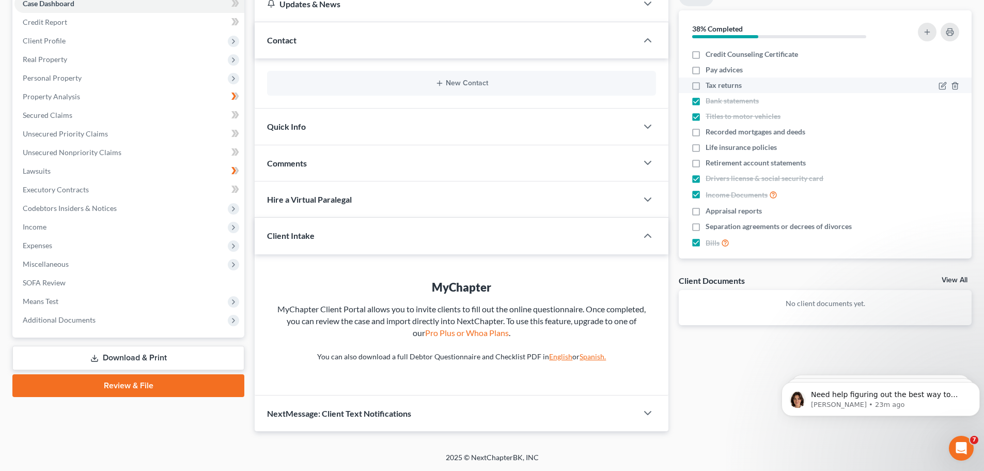
click at [706, 85] on label "Tax returns" at bounding box center [724, 85] width 36 height 10
click at [710, 85] on input "Tax returns" at bounding box center [713, 83] width 7 height 7
checkbox input "true"
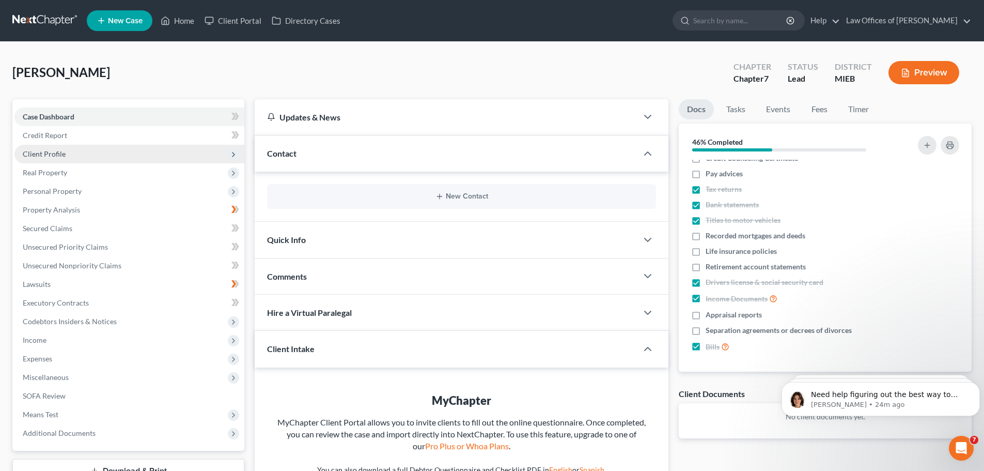
click at [46, 152] on span "Client Profile" at bounding box center [44, 153] width 43 height 9
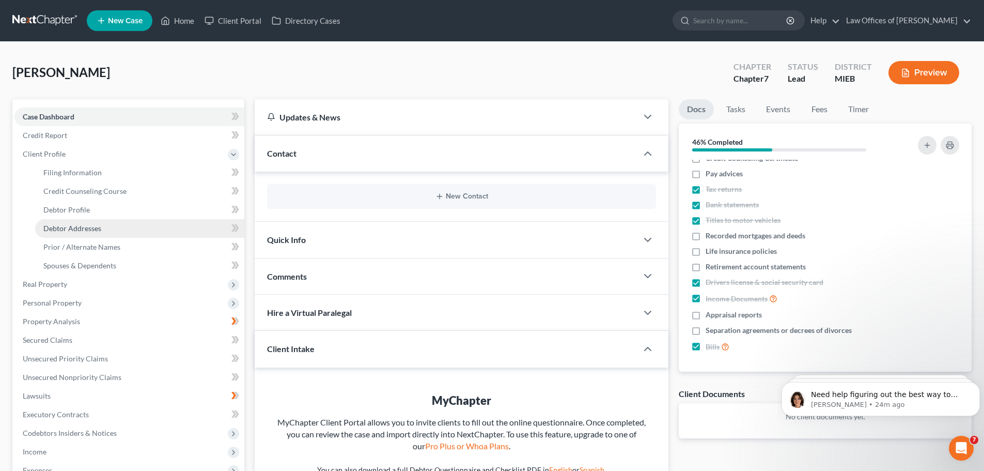
click at [67, 226] on span "Debtor Addresses" at bounding box center [72, 228] width 58 height 9
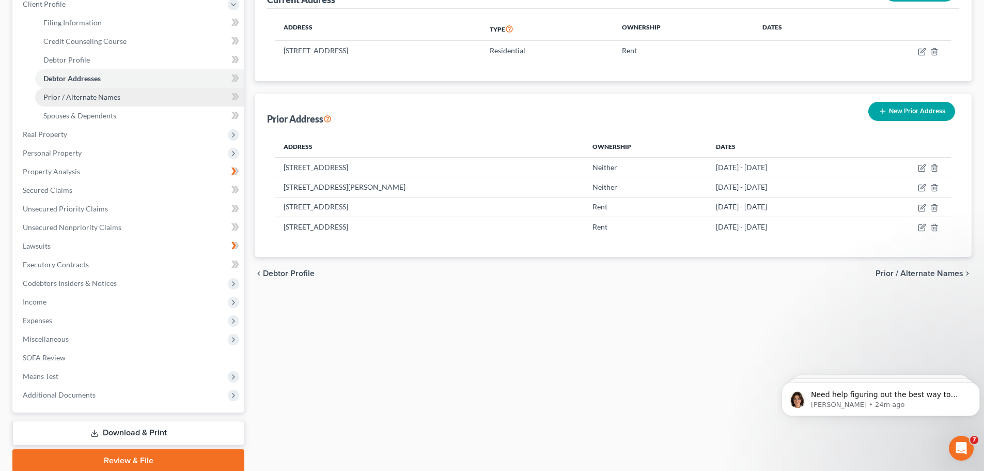
scroll to position [155, 0]
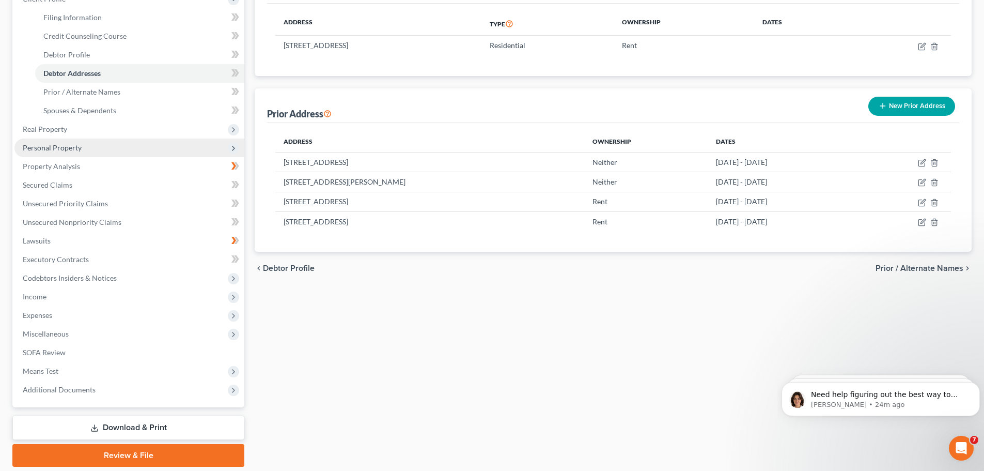
click at [54, 146] on span "Personal Property" at bounding box center [52, 147] width 59 height 9
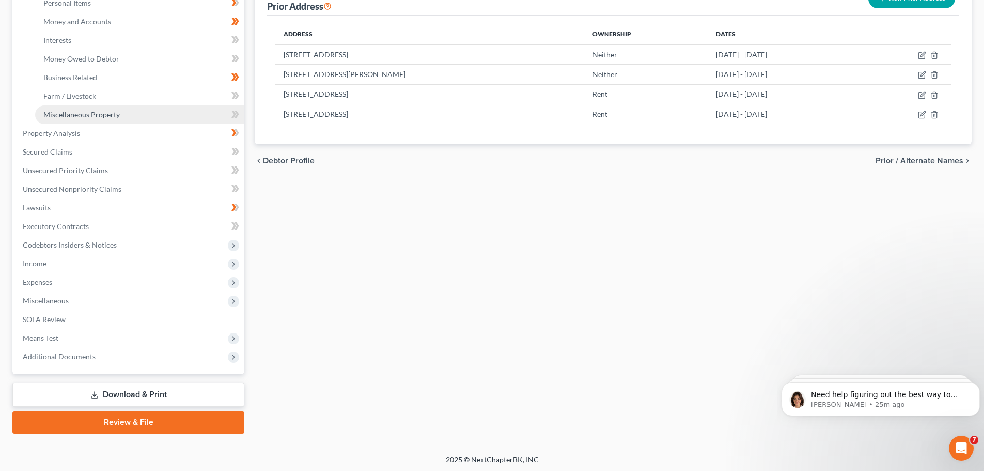
scroll to position [265, 0]
